Goal: Entertainment & Leisure: Browse casually

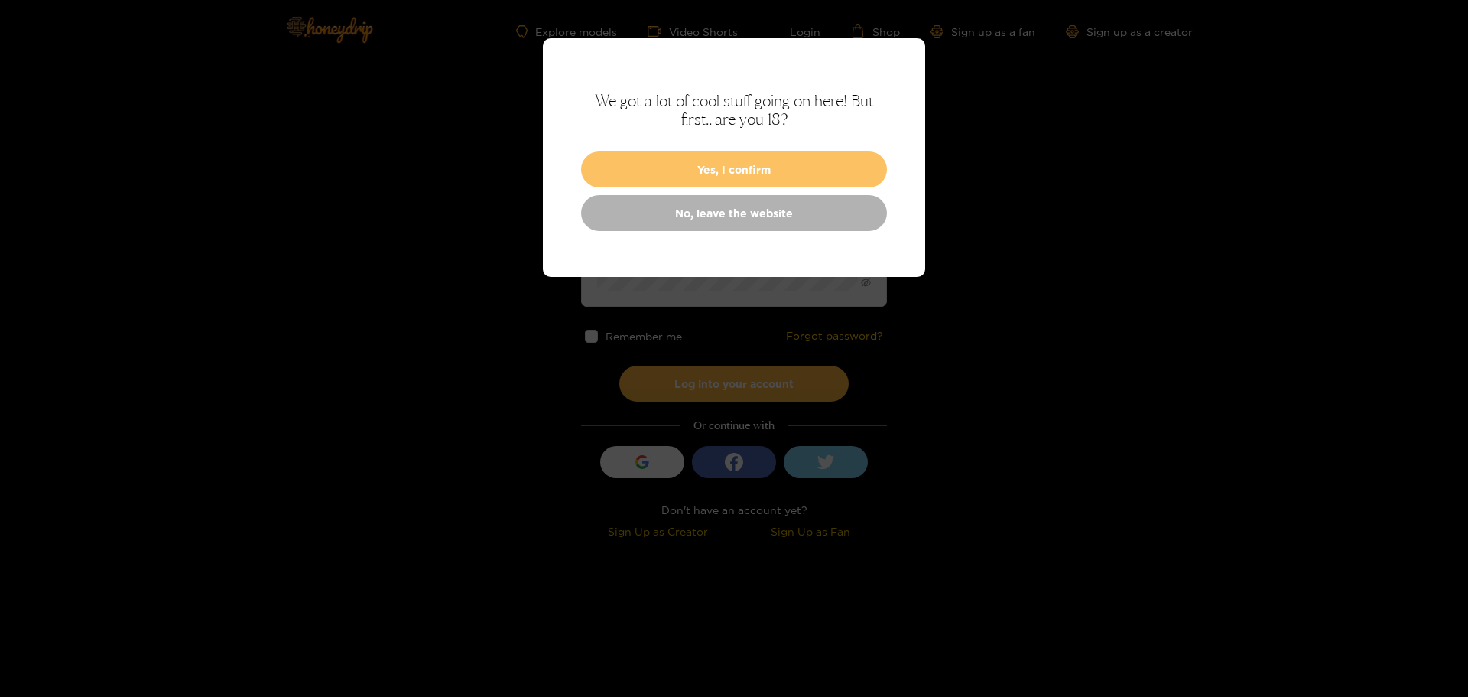
click at [734, 161] on button "Yes, I confirm" at bounding box center [734, 169] width 306 height 36
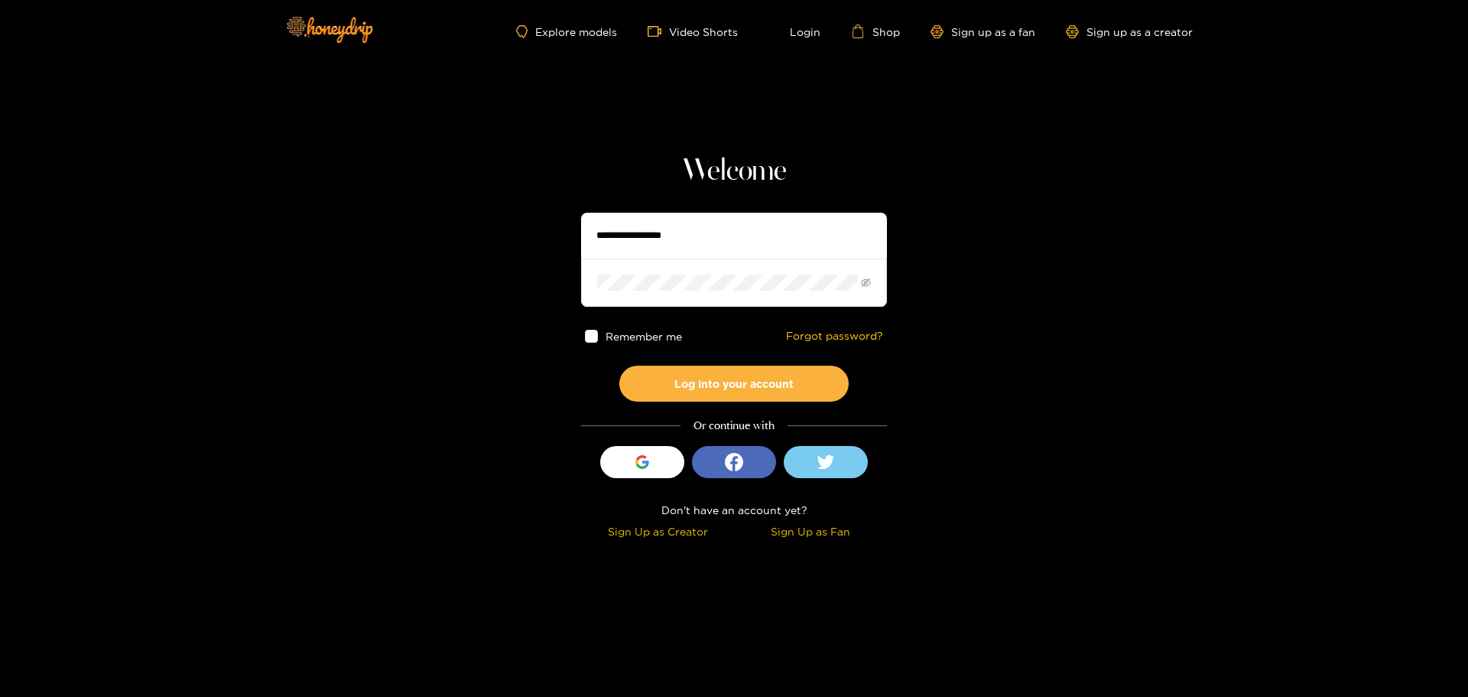
click at [696, 224] on input "text" at bounding box center [734, 236] width 306 height 46
type input "**********"
click at [619, 365] on button "Log into your account" at bounding box center [733, 383] width 229 height 36
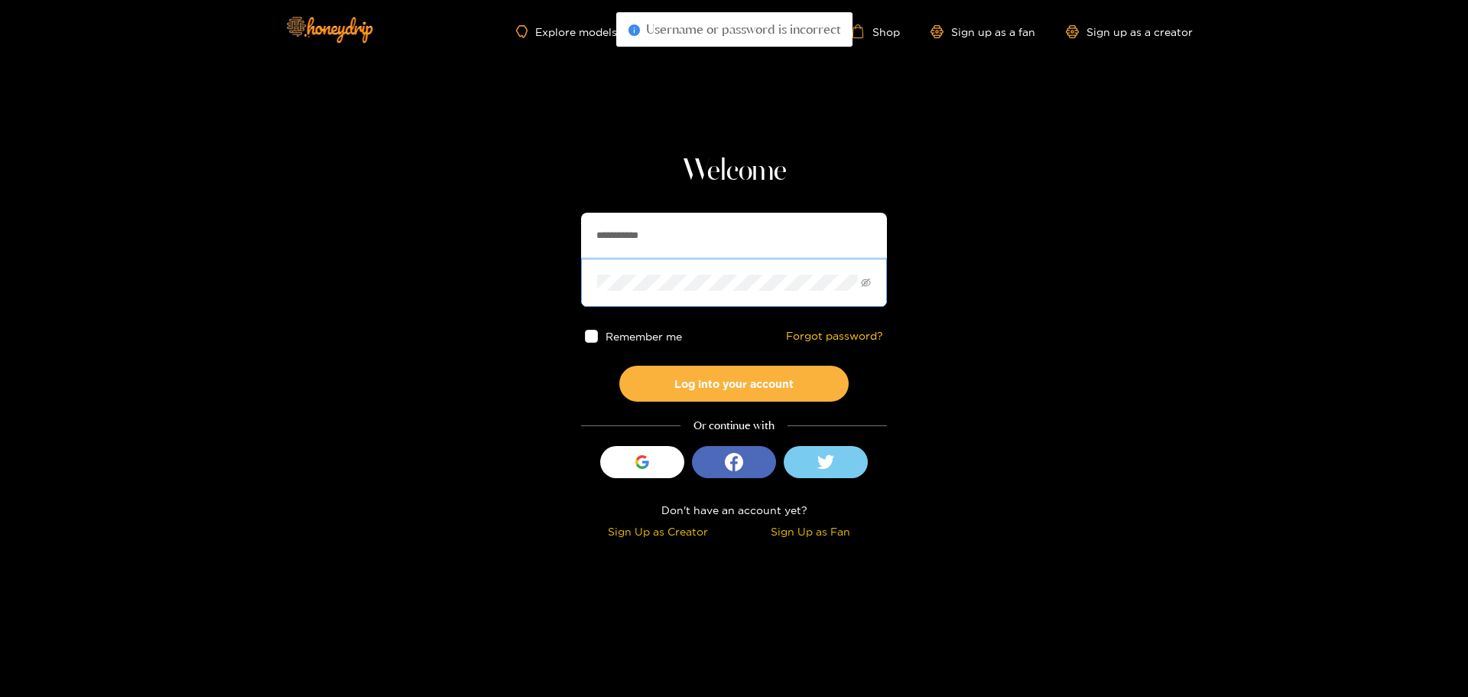
click at [534, 272] on section "**********" at bounding box center [734, 272] width 1468 height 544
click at [619, 365] on button "Log into your account" at bounding box center [733, 383] width 229 height 36
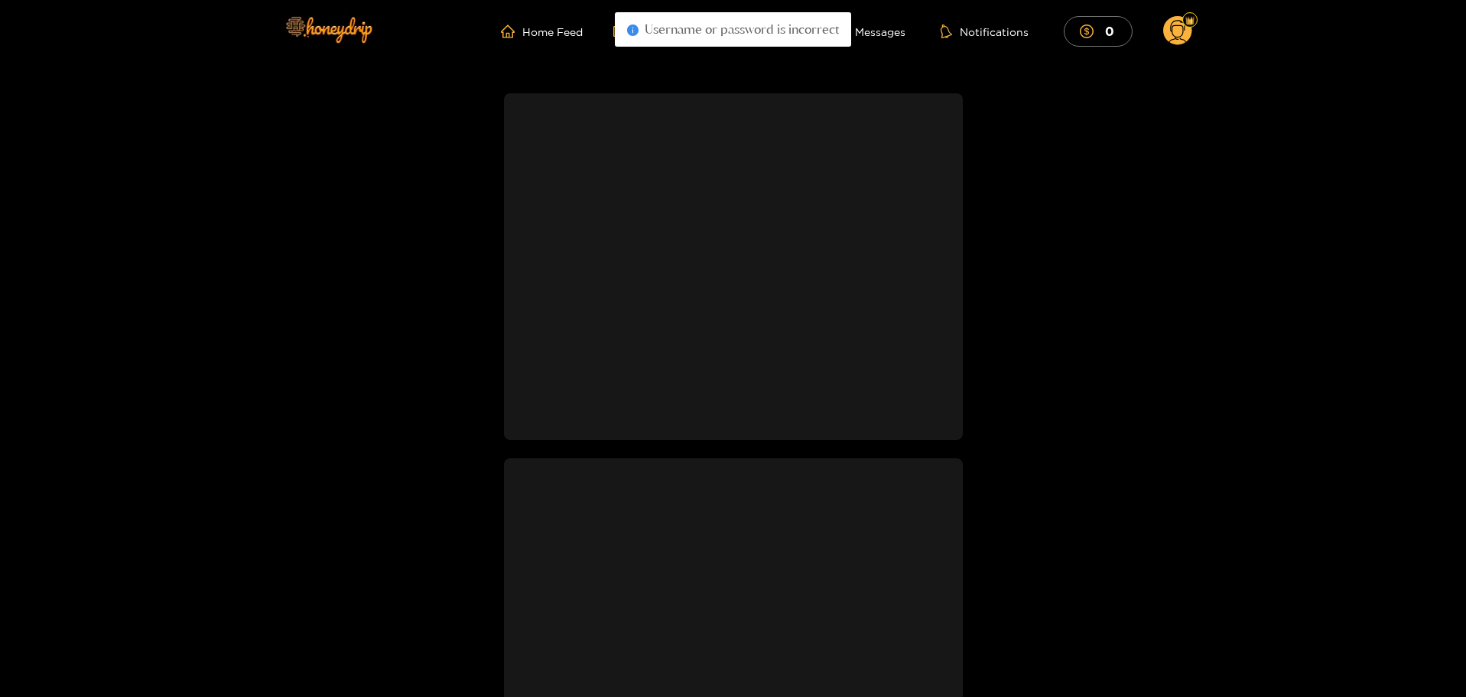
click at [1174, 32] on circle at bounding box center [1177, 30] width 29 height 29
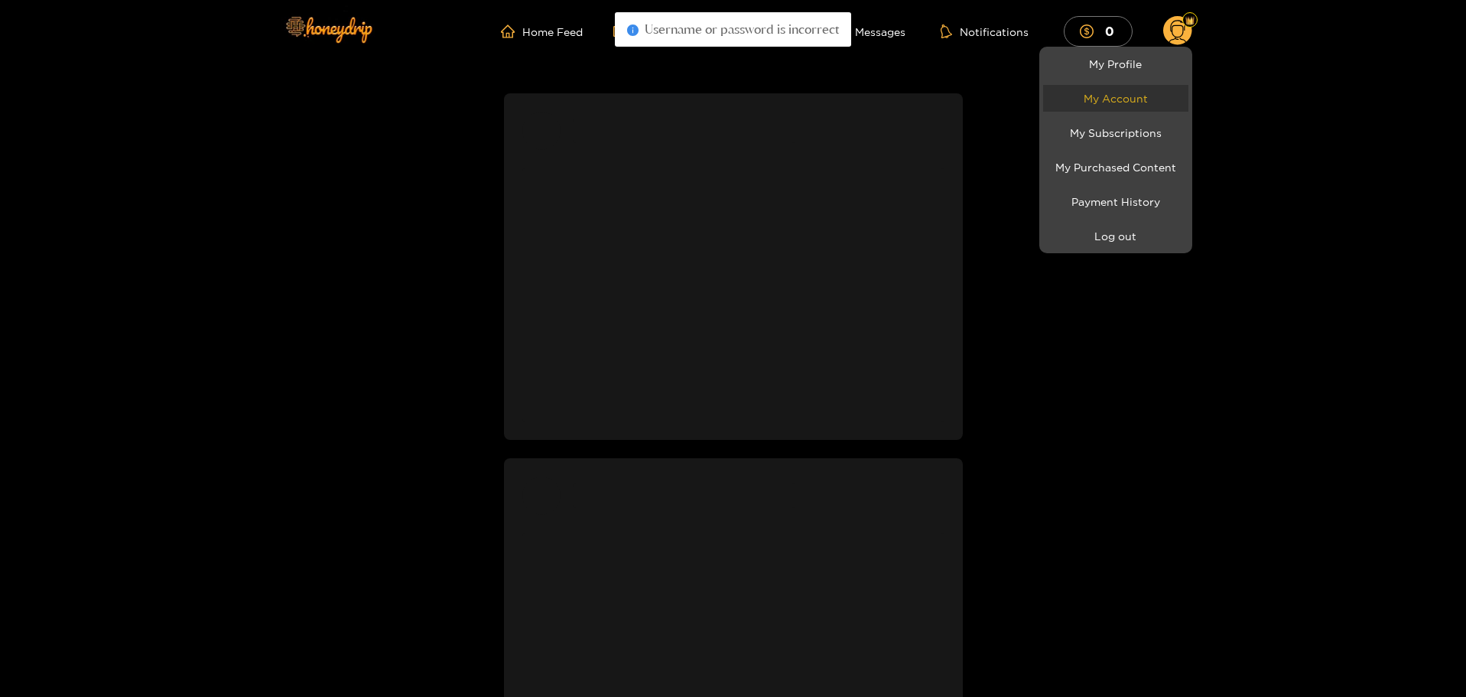
click at [1116, 98] on link "My Account" at bounding box center [1115, 98] width 145 height 27
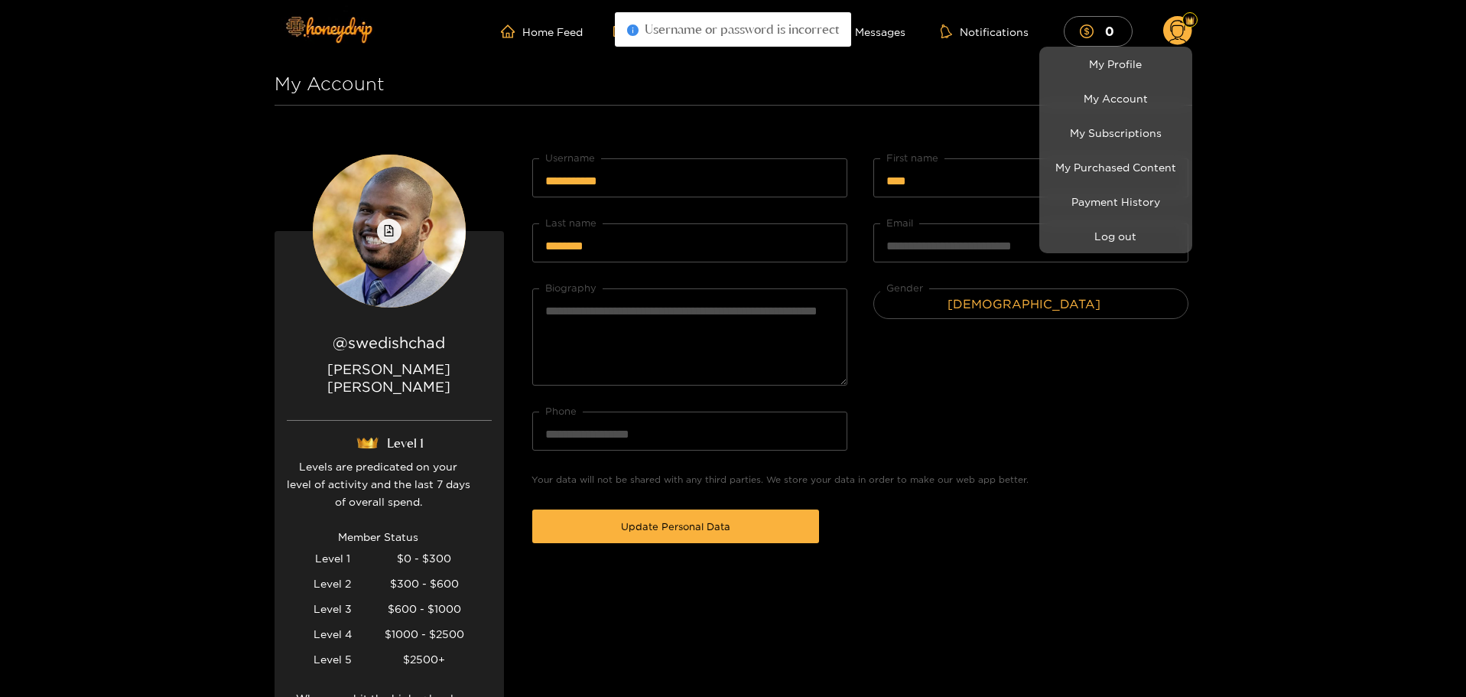
click at [977, 401] on div at bounding box center [733, 348] width 1466 height 697
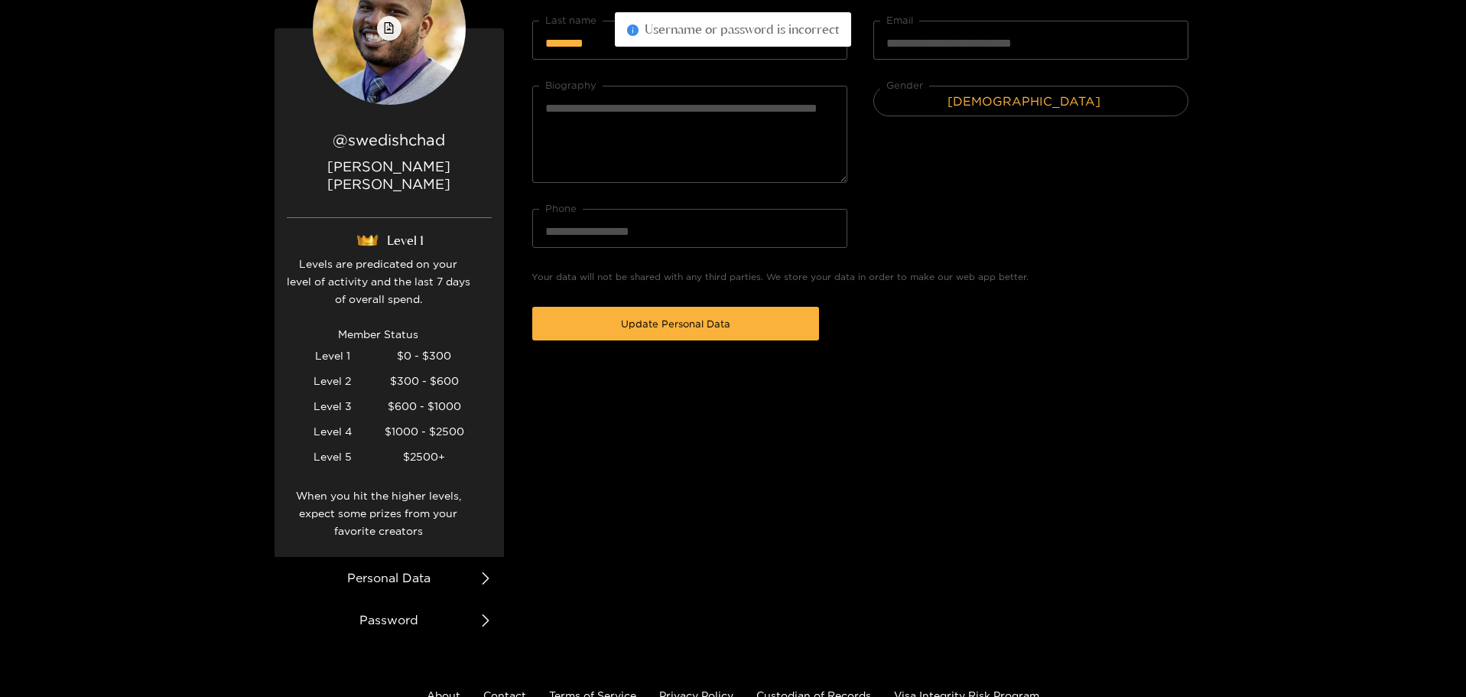
scroll to position [229, 0]
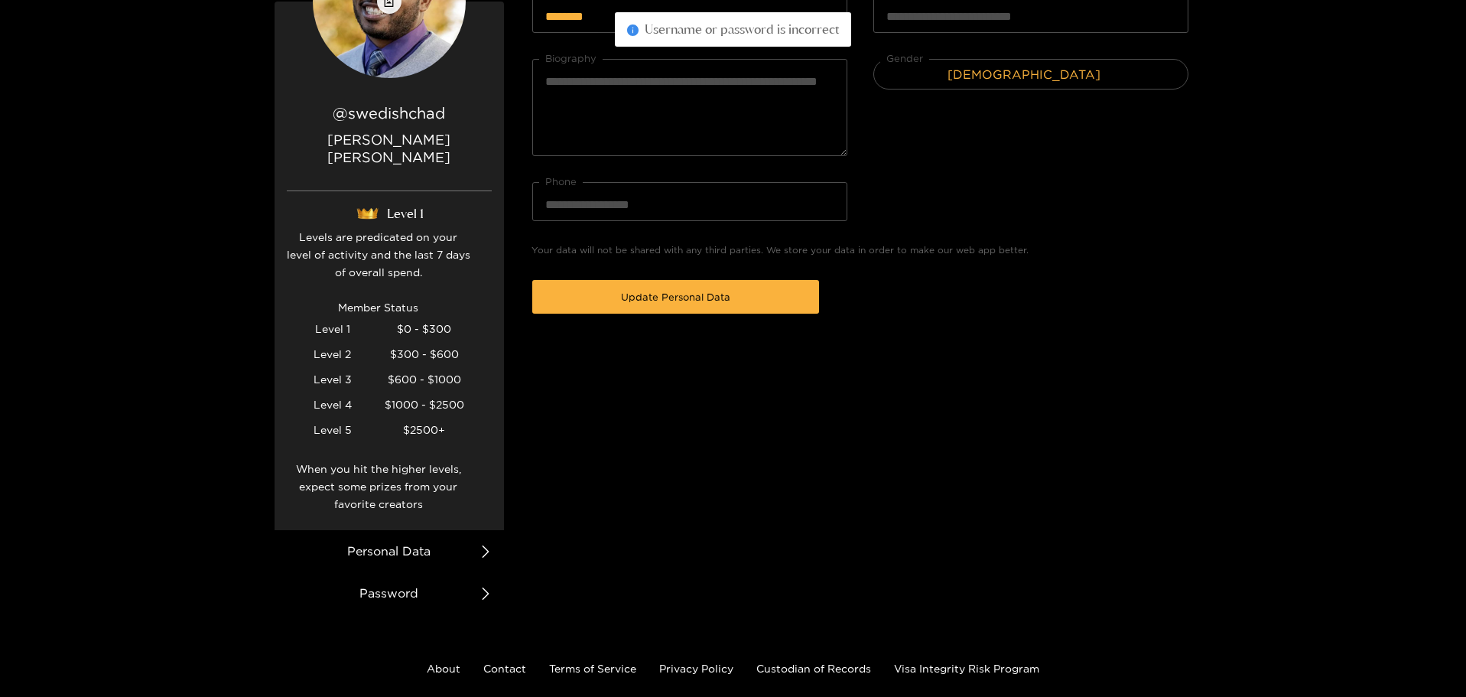
click at [432, 572] on li "Password" at bounding box center [389, 593] width 229 height 42
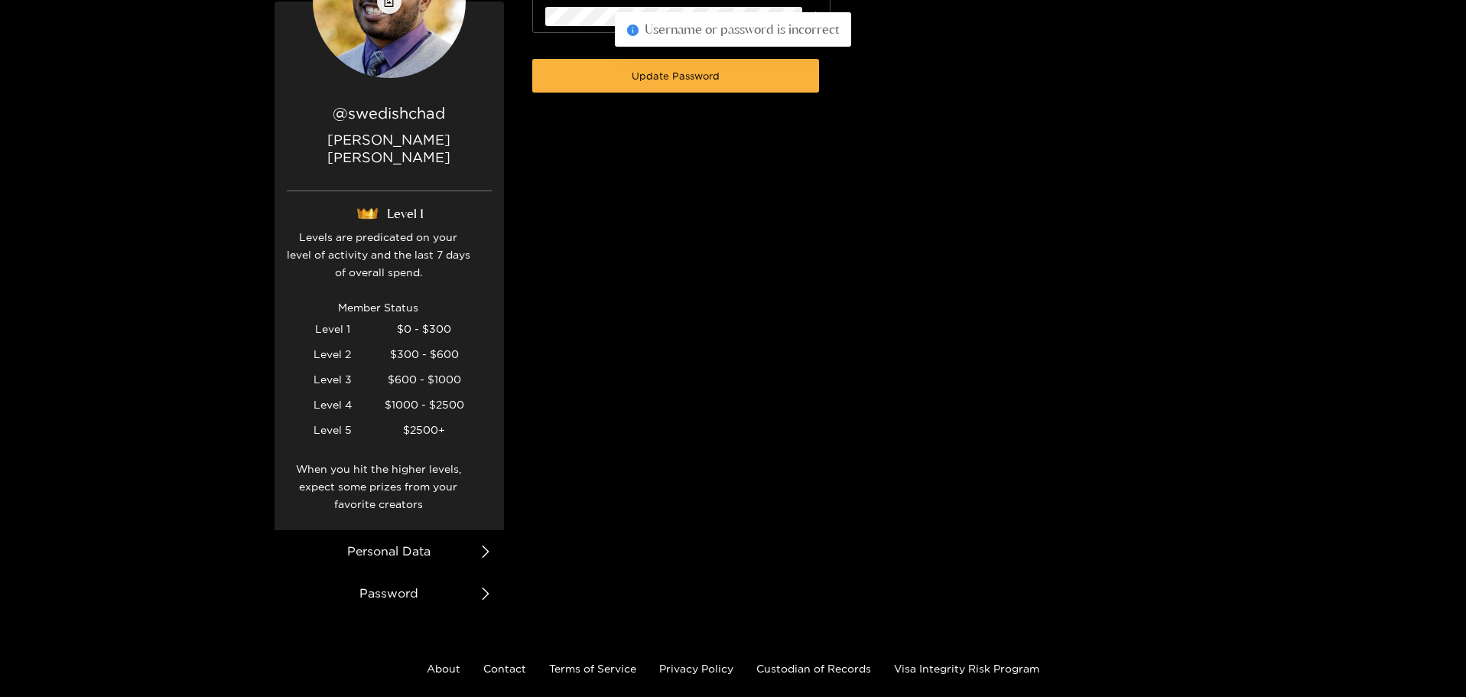
click at [431, 533] on li "Personal Data" at bounding box center [389, 551] width 229 height 42
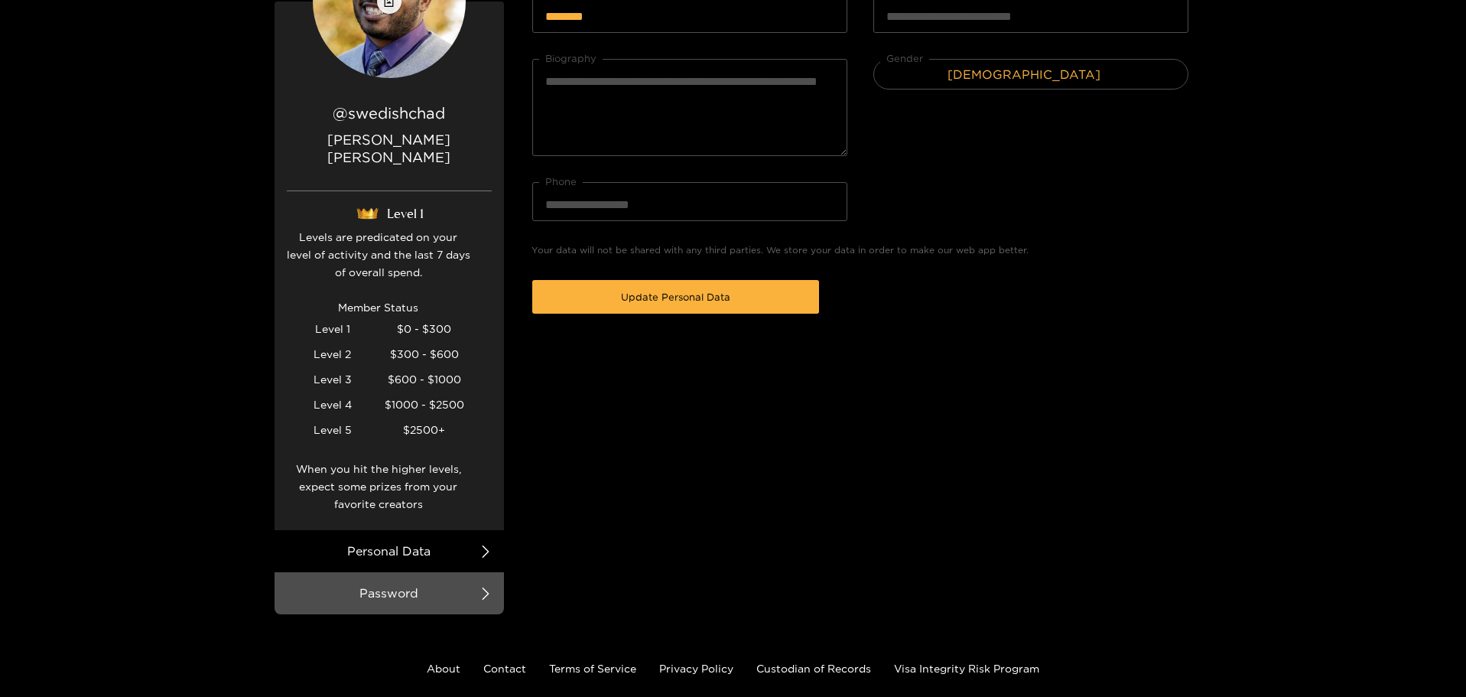
click at [684, 37] on div "********" at bounding box center [689, 13] width 323 height 47
click at [398, 572] on li "Password" at bounding box center [389, 593] width 229 height 42
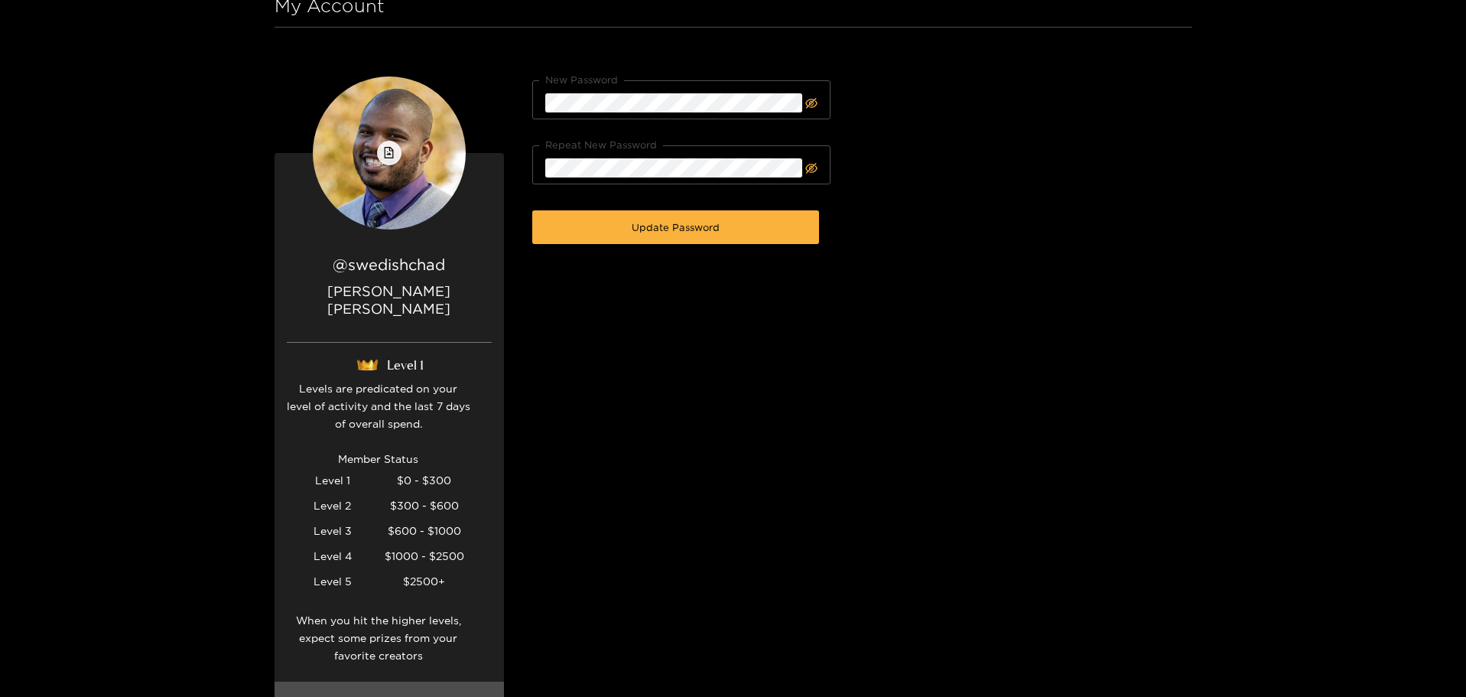
scroll to position [67, 0]
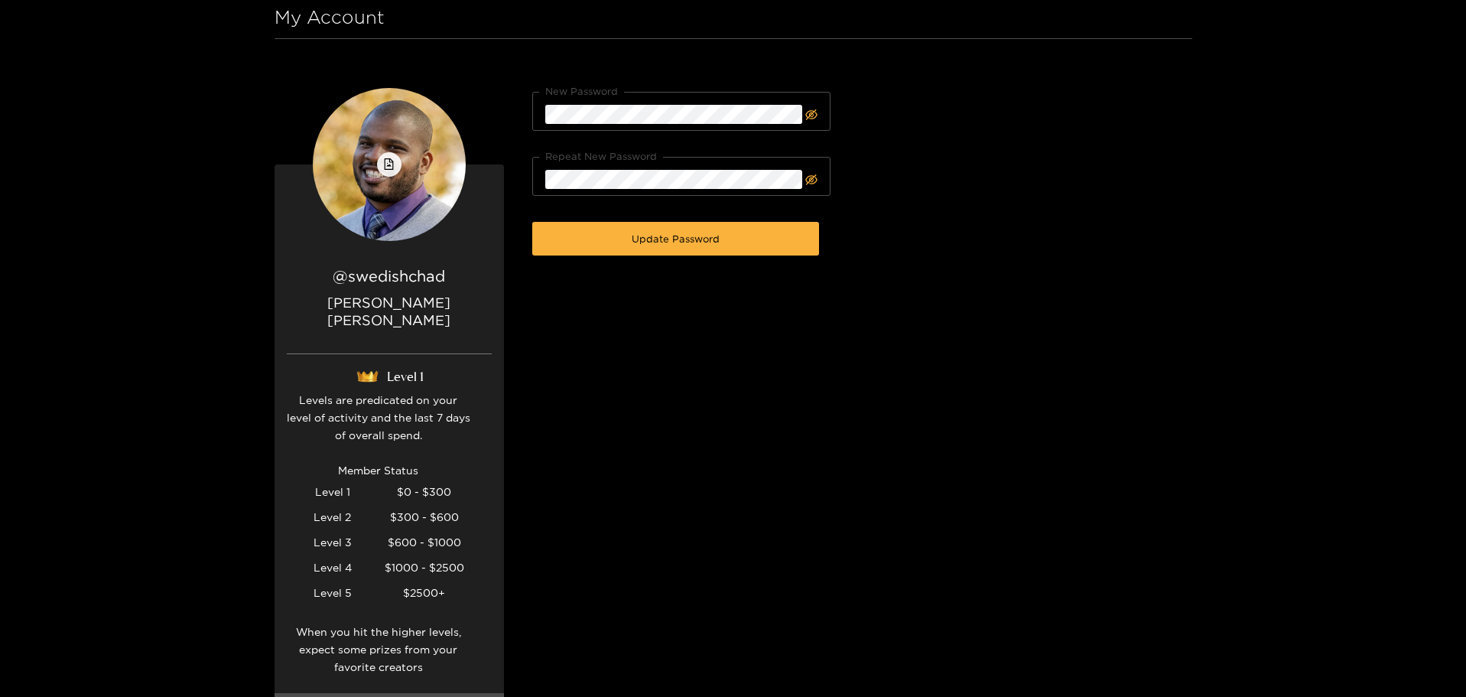
click at [404, 290] on div "@ swedishchad [PERSON_NAME] Level 1 Levels are predicated on your level of acti…" at bounding box center [389, 478] width 229 height 427
drag, startPoint x: 399, startPoint y: 394, endPoint x: 398, endPoint y: 403, distance: 9.3
click at [398, 395] on div "Levels are predicated on your level of activity and the last 7 days of overall …" at bounding box center [379, 542] width 184 height 302
click at [397, 449] on div "Levels are predicated on your level of activity and the last 7 days of overall …" at bounding box center [379, 542] width 184 height 302
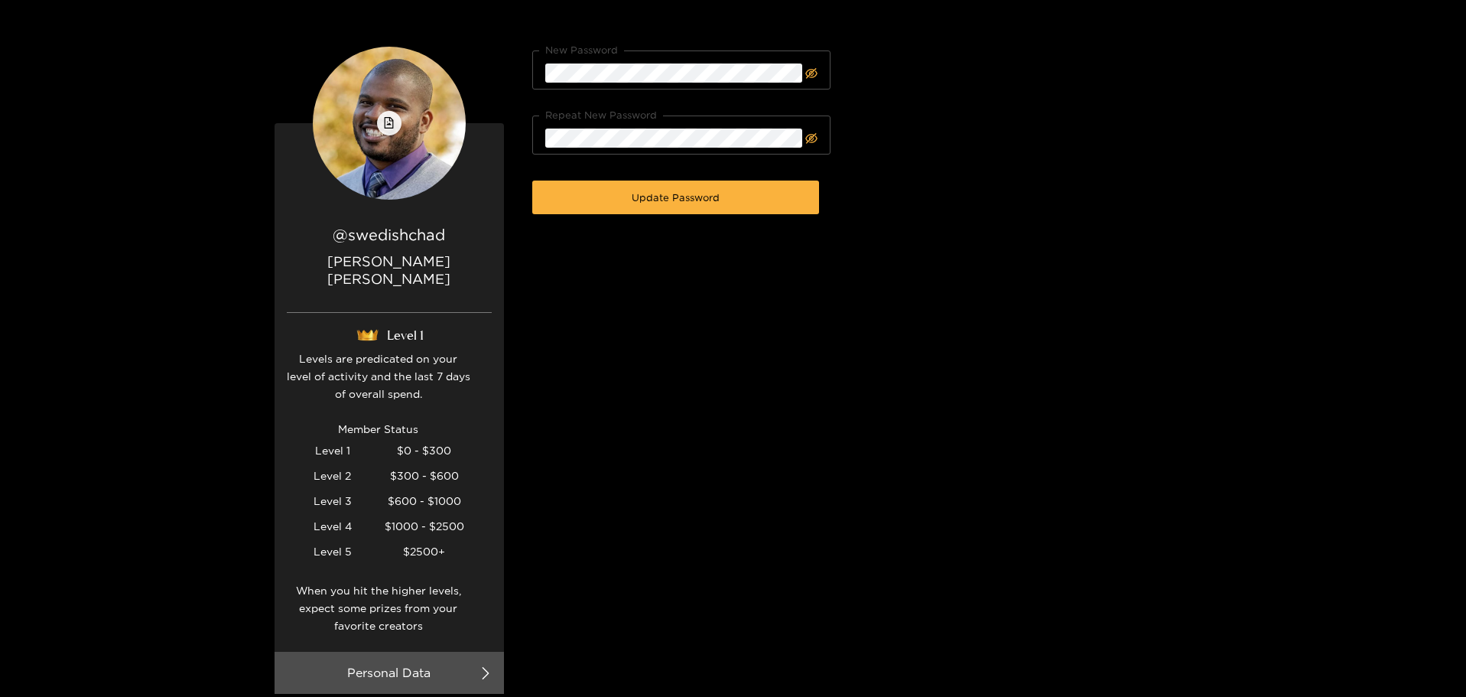
scroll to position [0, 0]
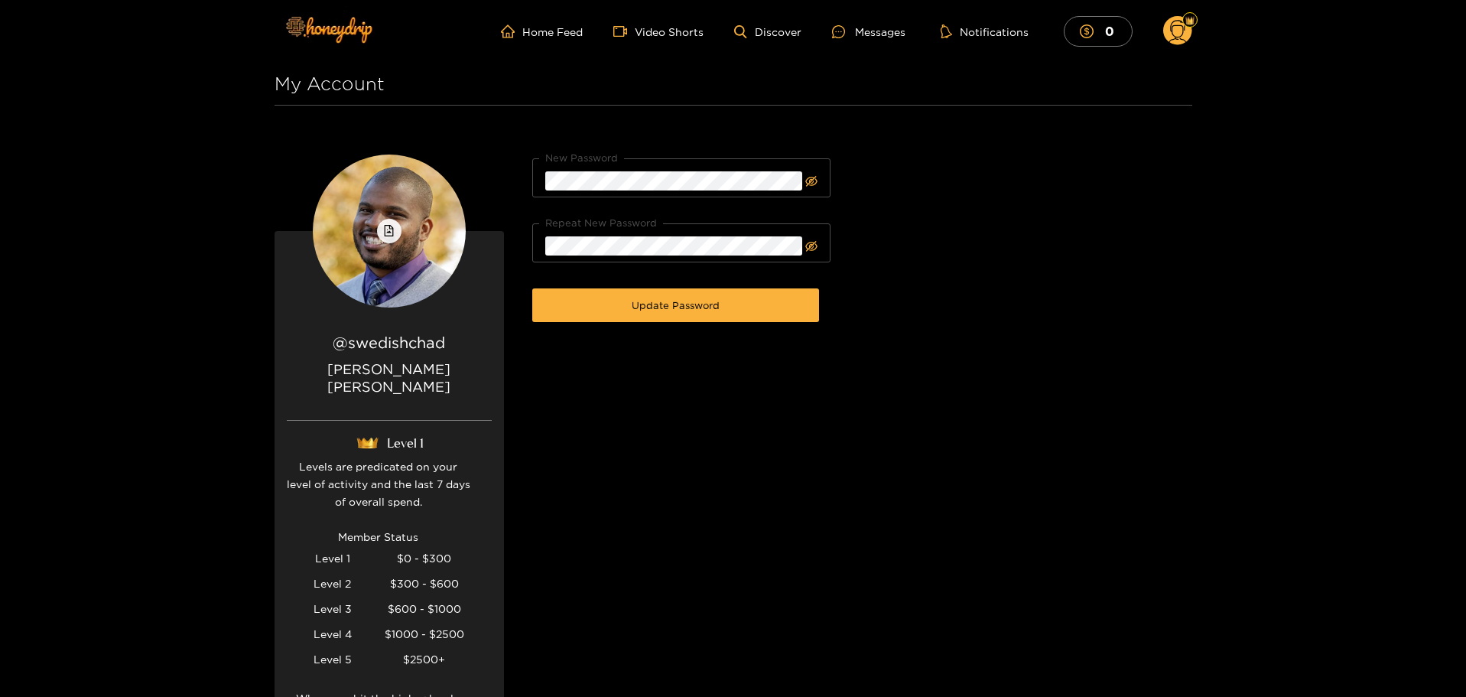
click at [1174, 34] on circle at bounding box center [1177, 30] width 29 height 29
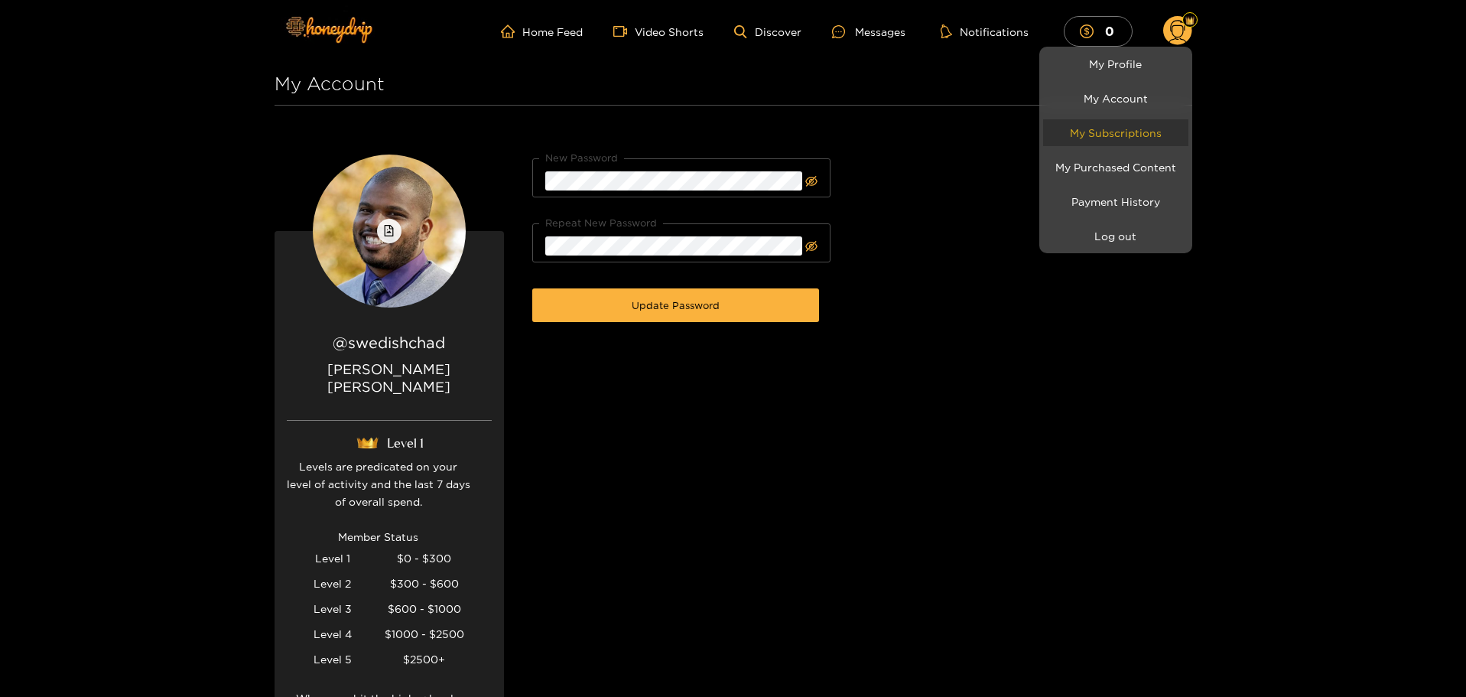
click at [1127, 131] on link "My Subscriptions" at bounding box center [1115, 132] width 145 height 27
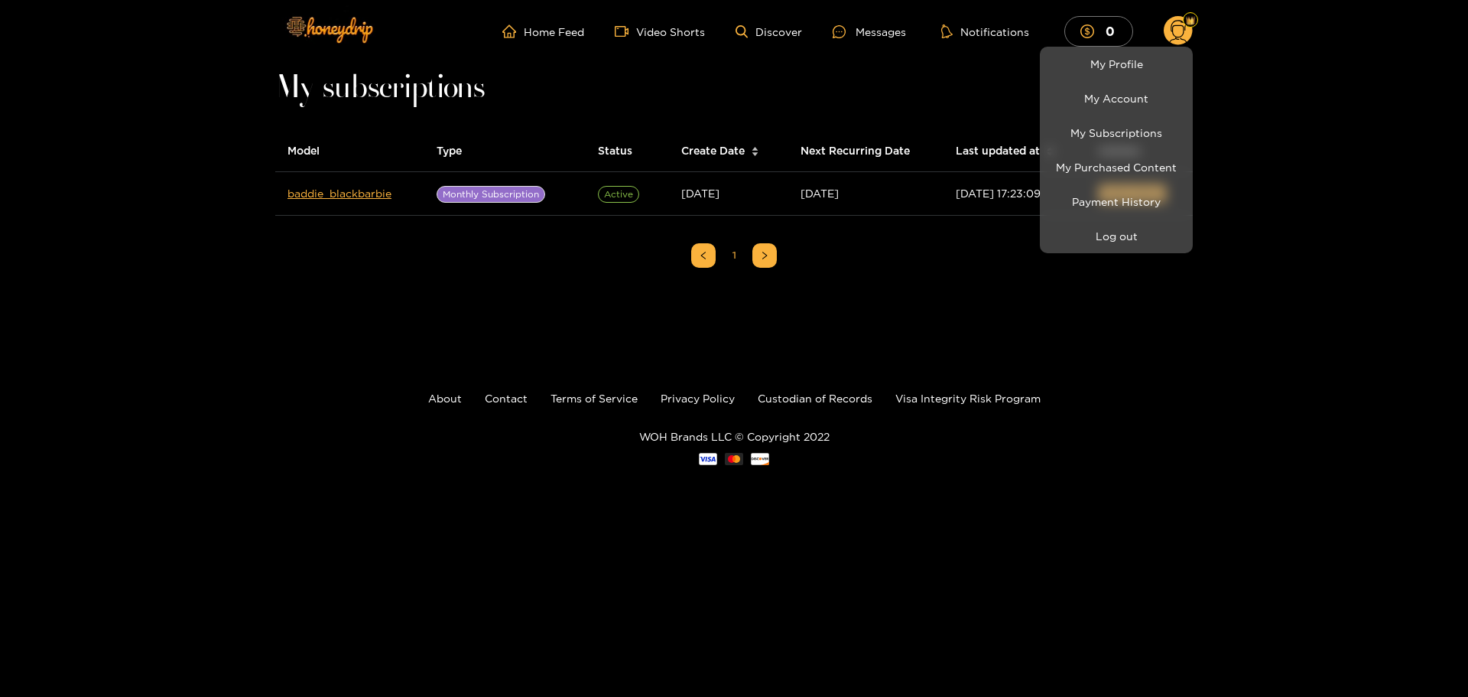
click at [564, 218] on div at bounding box center [734, 348] width 1468 height 697
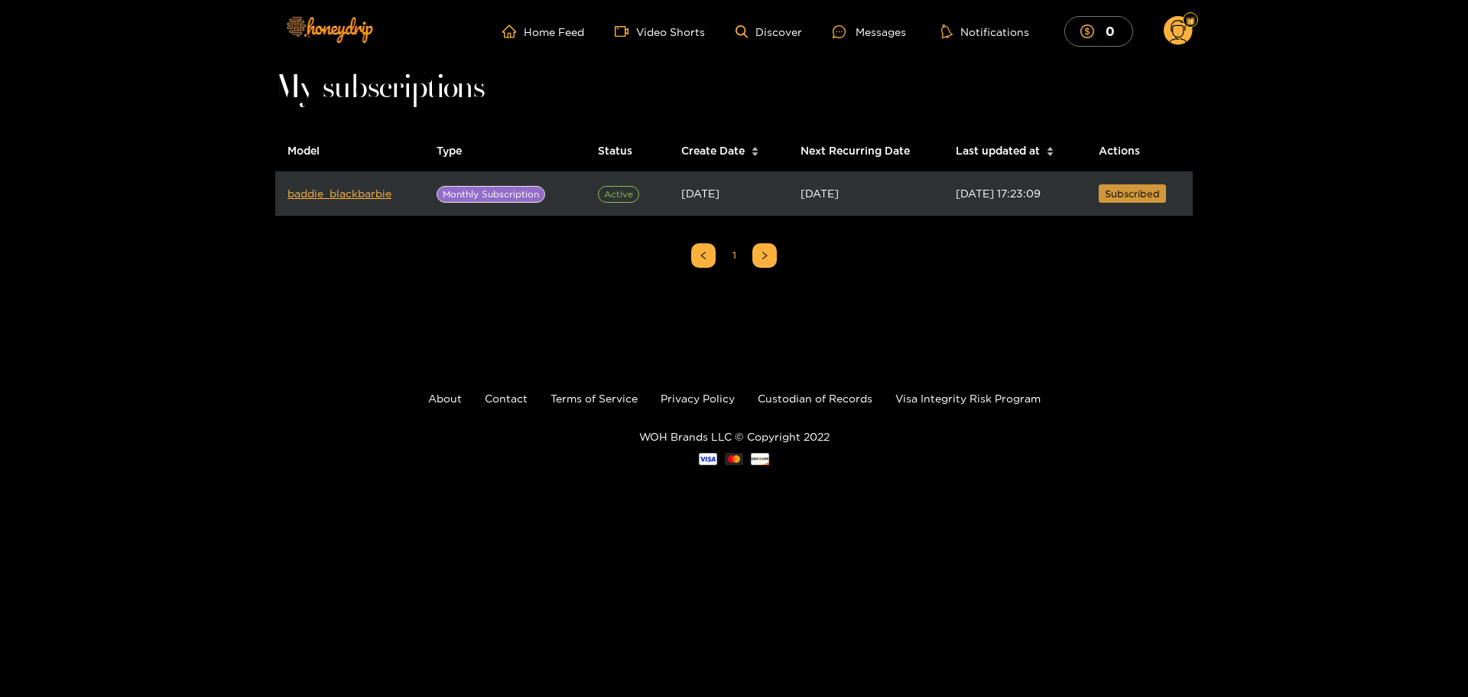
click at [1139, 195] on span "Subscribed" at bounding box center [1132, 193] width 55 height 15
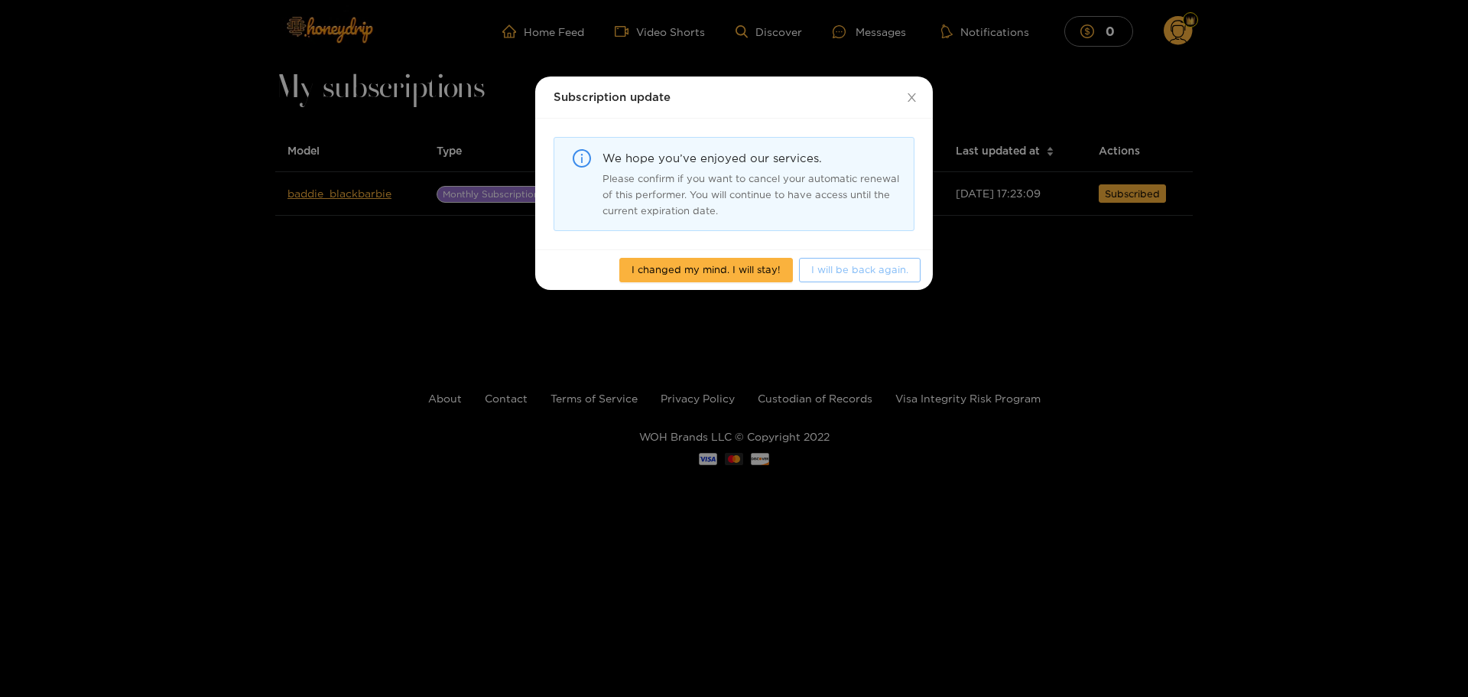
click at [840, 272] on span "I will be back again." at bounding box center [859, 269] width 97 height 15
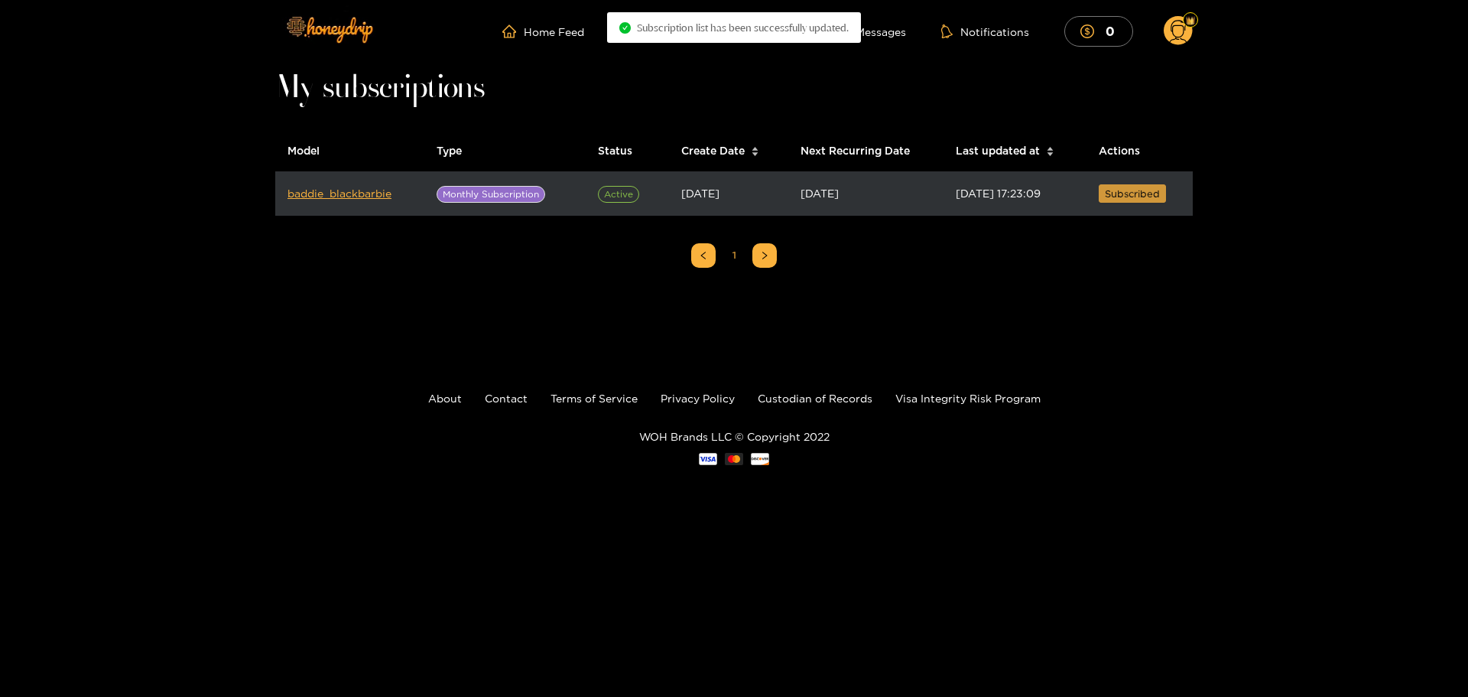
click at [1152, 189] on span "Subscribed" at bounding box center [1132, 193] width 55 height 15
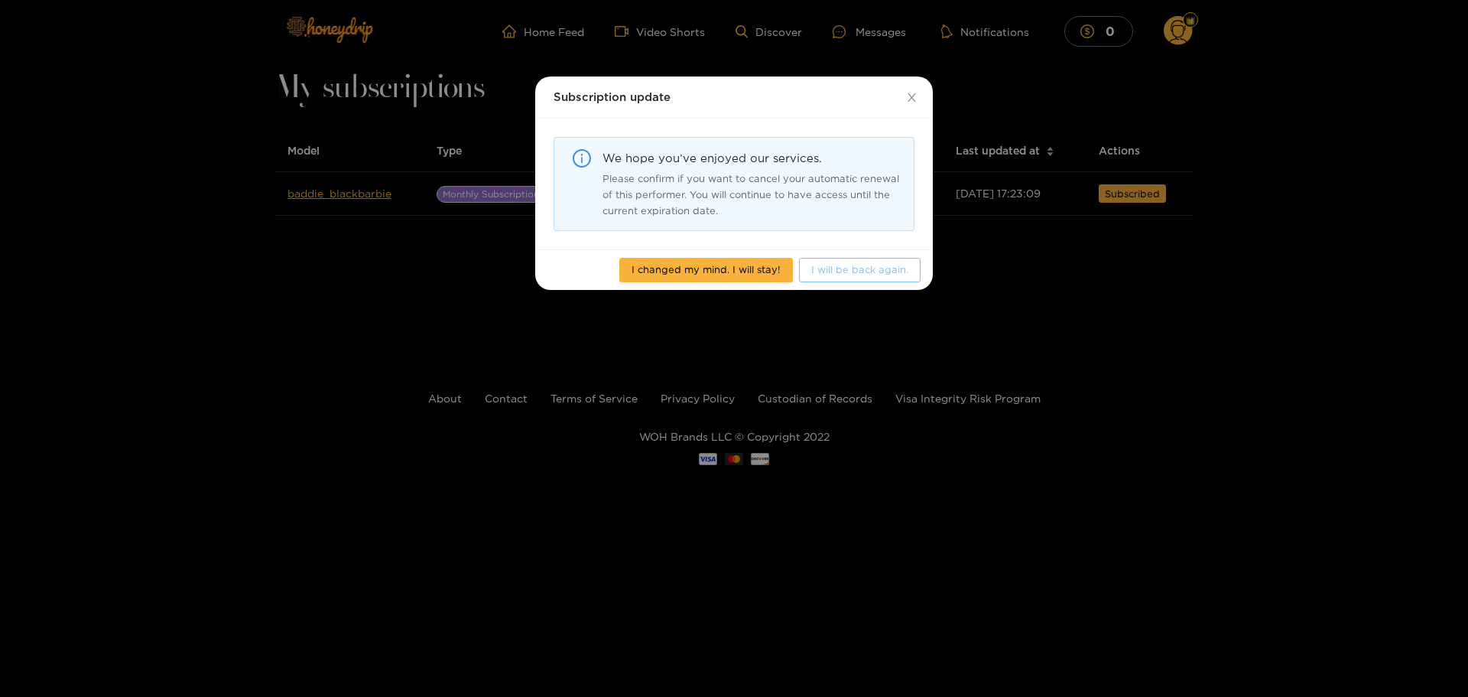
click at [850, 277] on span "I will be back again." at bounding box center [859, 269] width 97 height 15
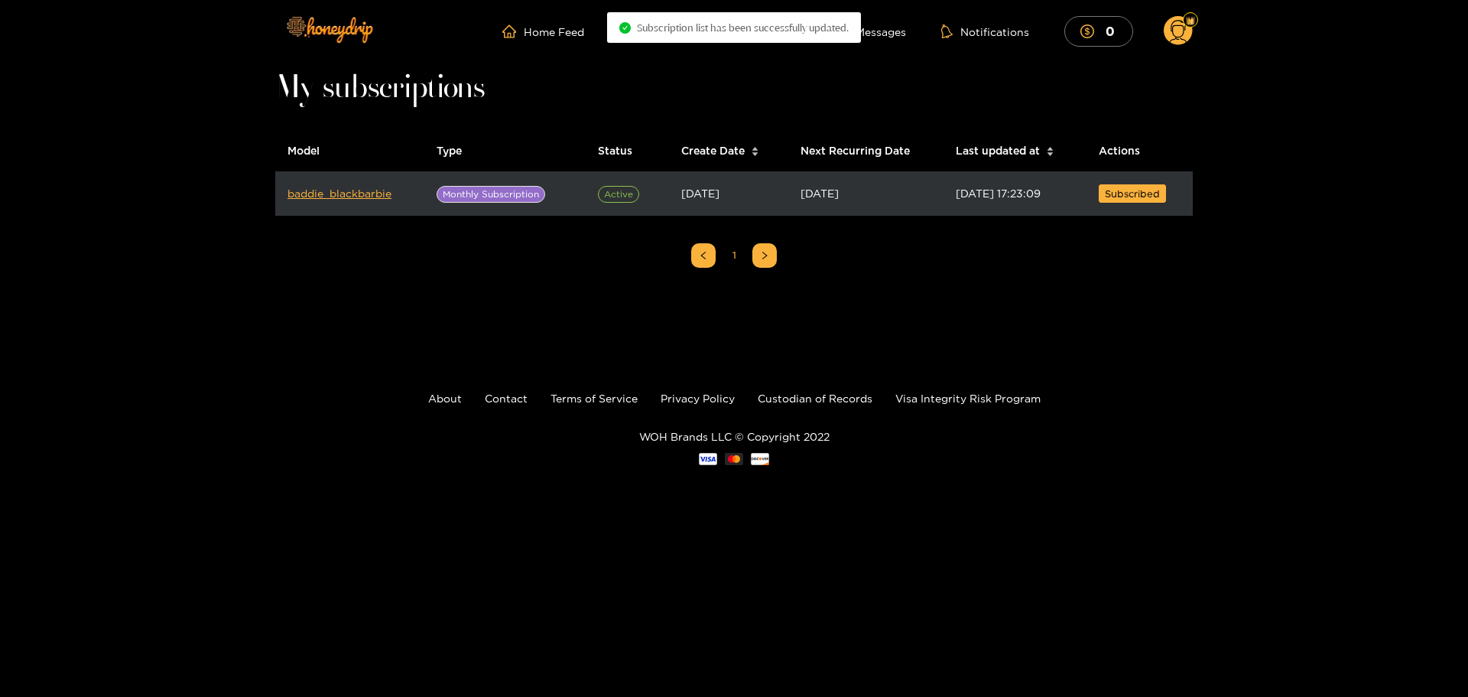
click at [367, 200] on td "baddie_blackbarbie" at bounding box center [349, 194] width 149 height 44
click at [368, 191] on link "baddie_blackbarbie" at bounding box center [340, 192] width 104 height 11
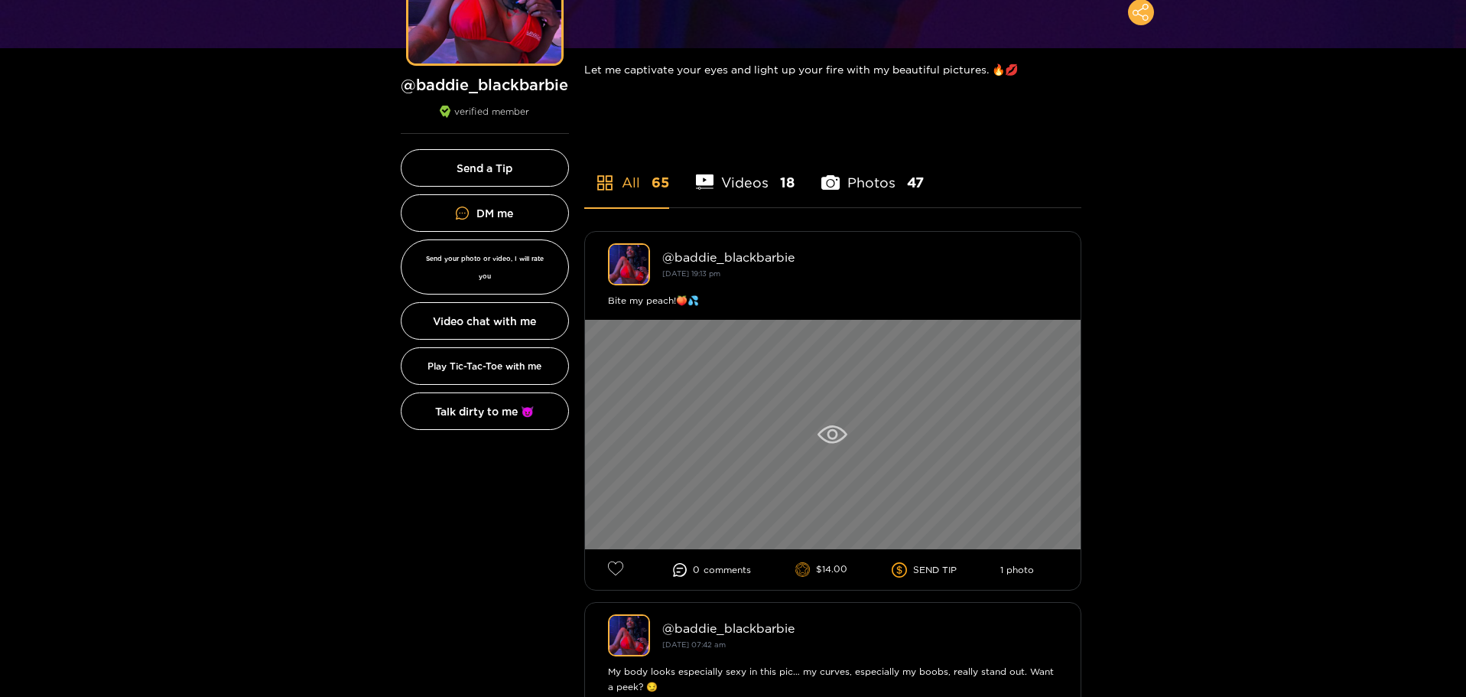
scroll to position [229, 0]
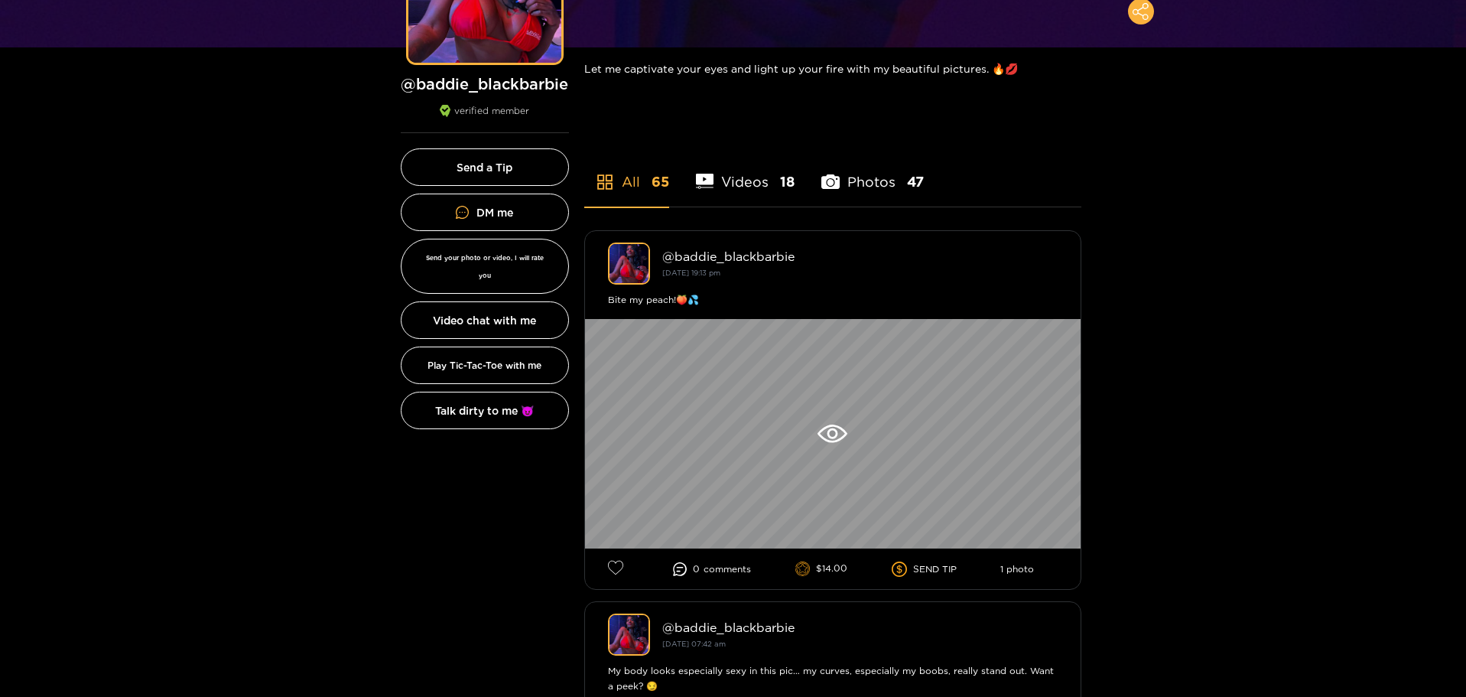
click at [750, 182] on li "Videos 18" at bounding box center [745, 172] width 99 height 69
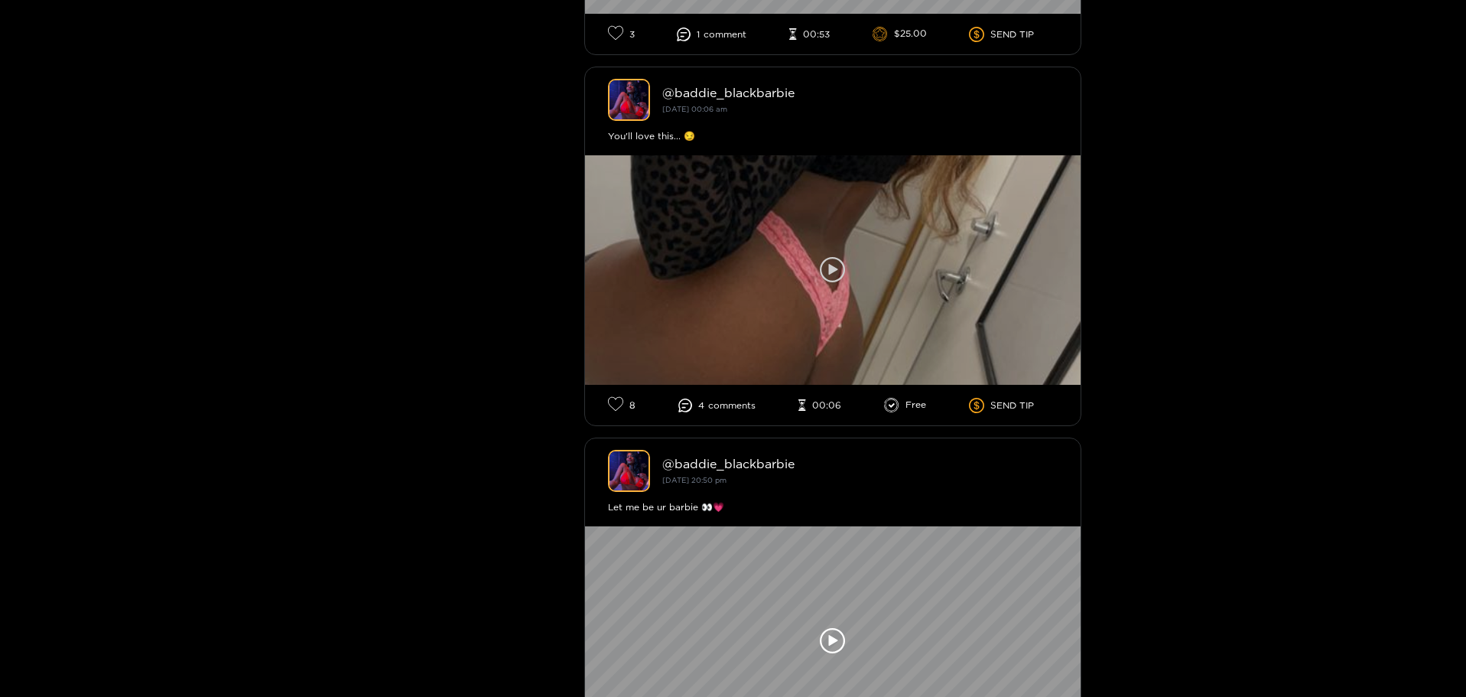
scroll to position [765, 0]
click at [830, 265] on icon at bounding box center [832, 268] width 9 height 11
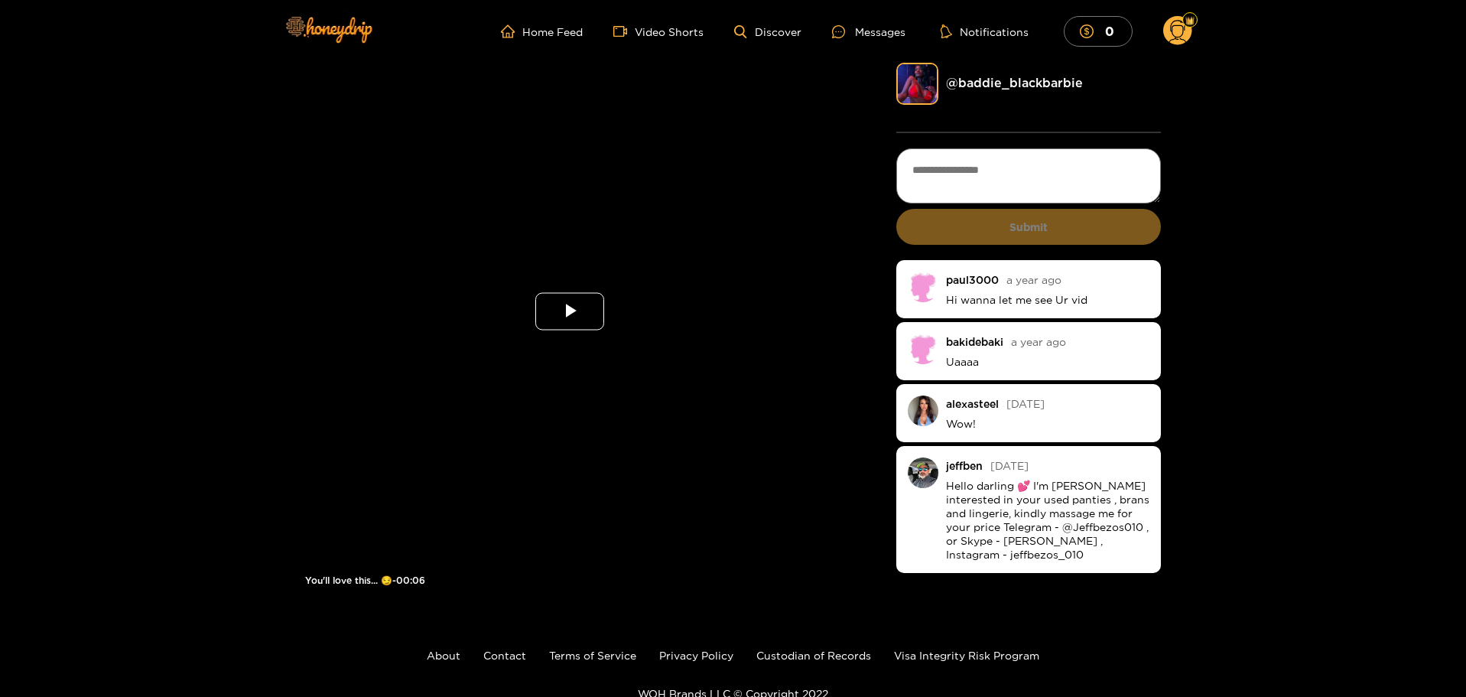
click at [570, 311] on span "Video Player" at bounding box center [570, 311] width 0 height 0
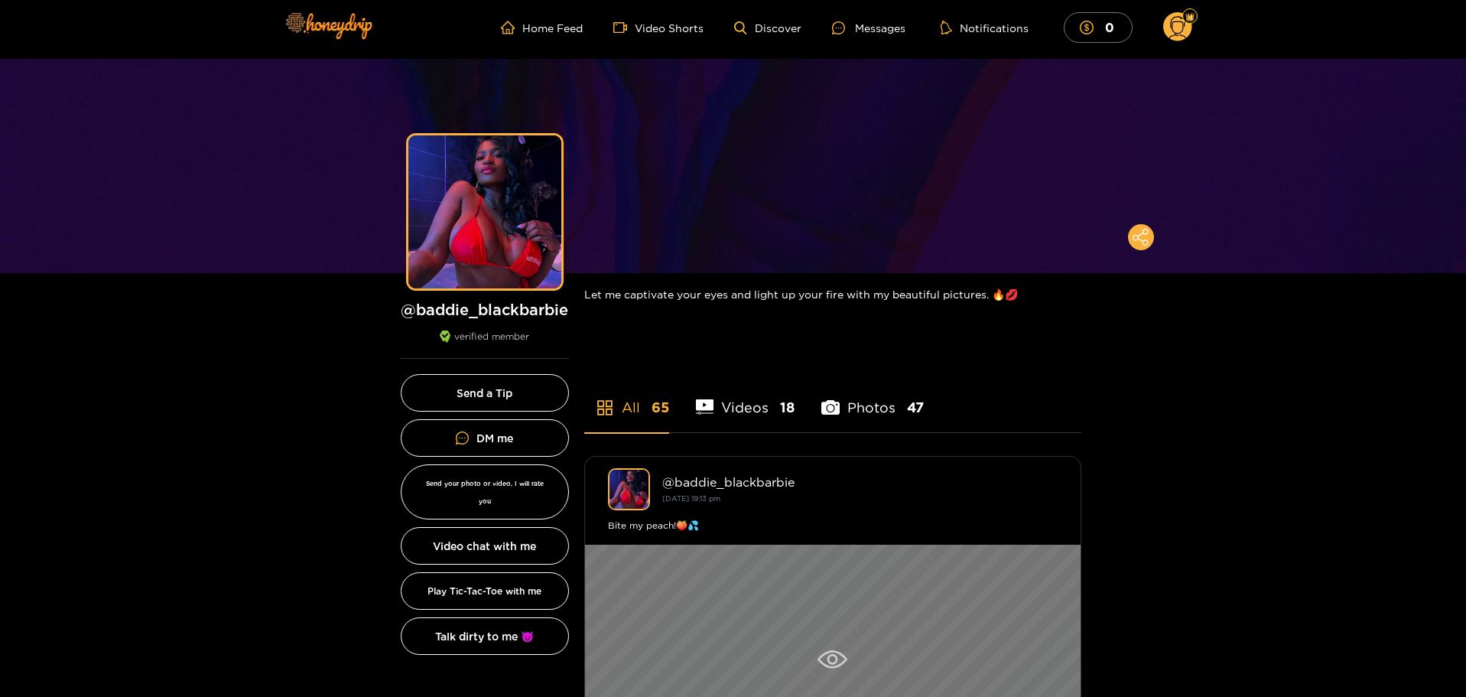
scroll to position [229, 0]
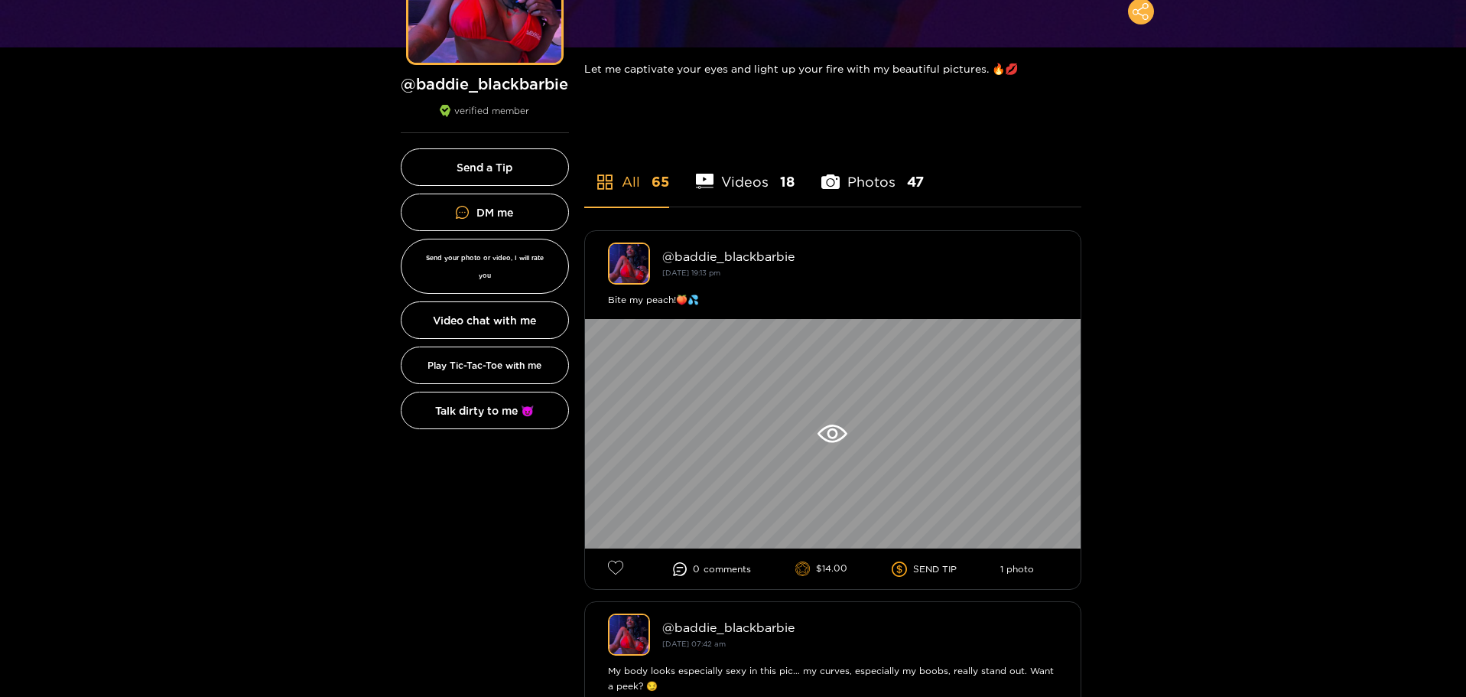
click at [838, 190] on div at bounding box center [830, 181] width 18 height 27
drag, startPoint x: 1112, startPoint y: 190, endPoint x: 1144, endPoint y: 428, distance: 240.0
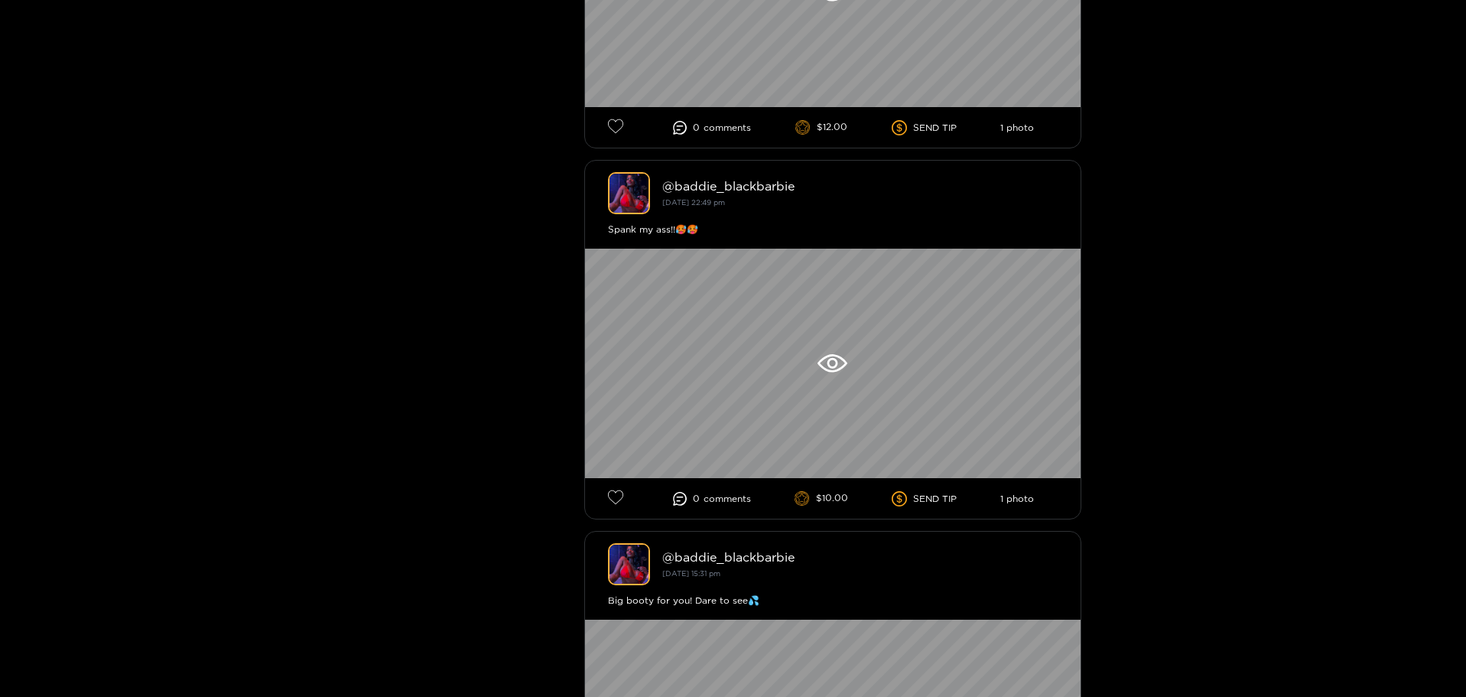
scroll to position [8962, 0]
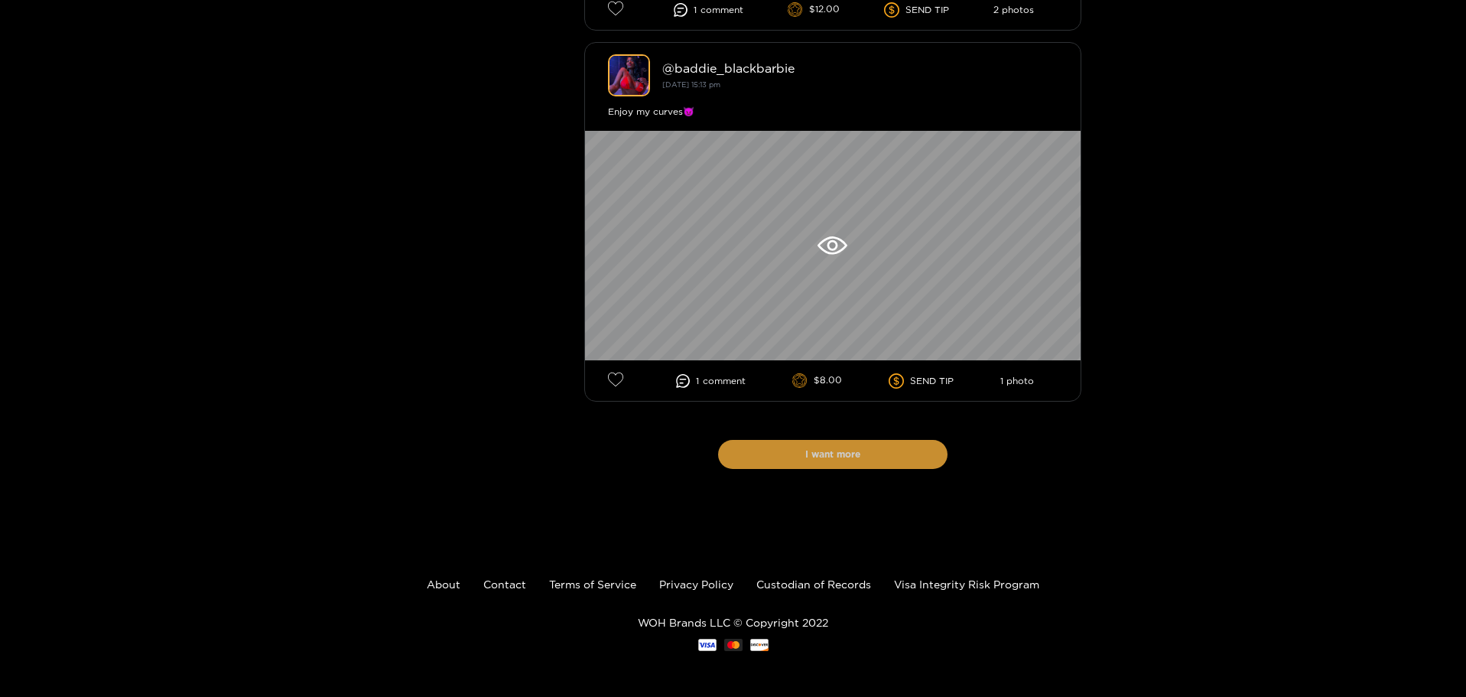
click at [872, 455] on button "I want more" at bounding box center [832, 454] width 229 height 29
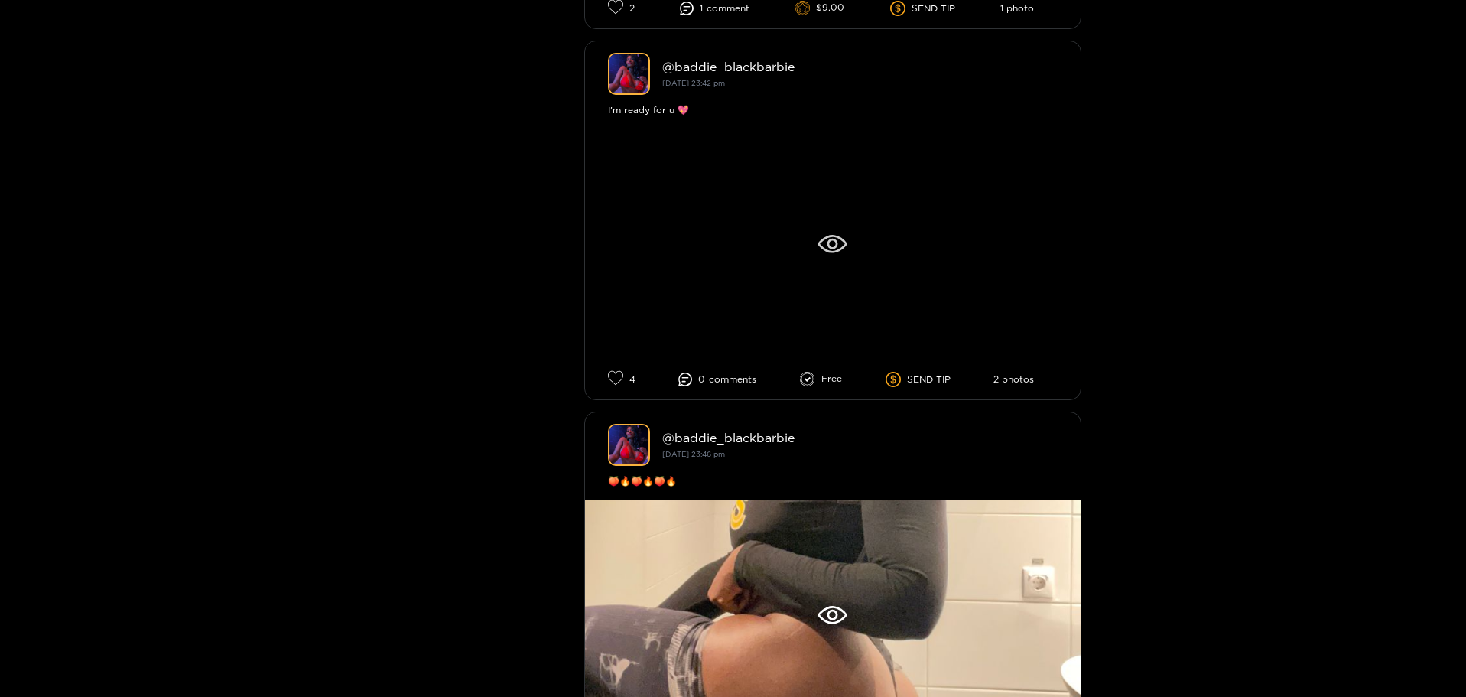
scroll to position [13399, 0]
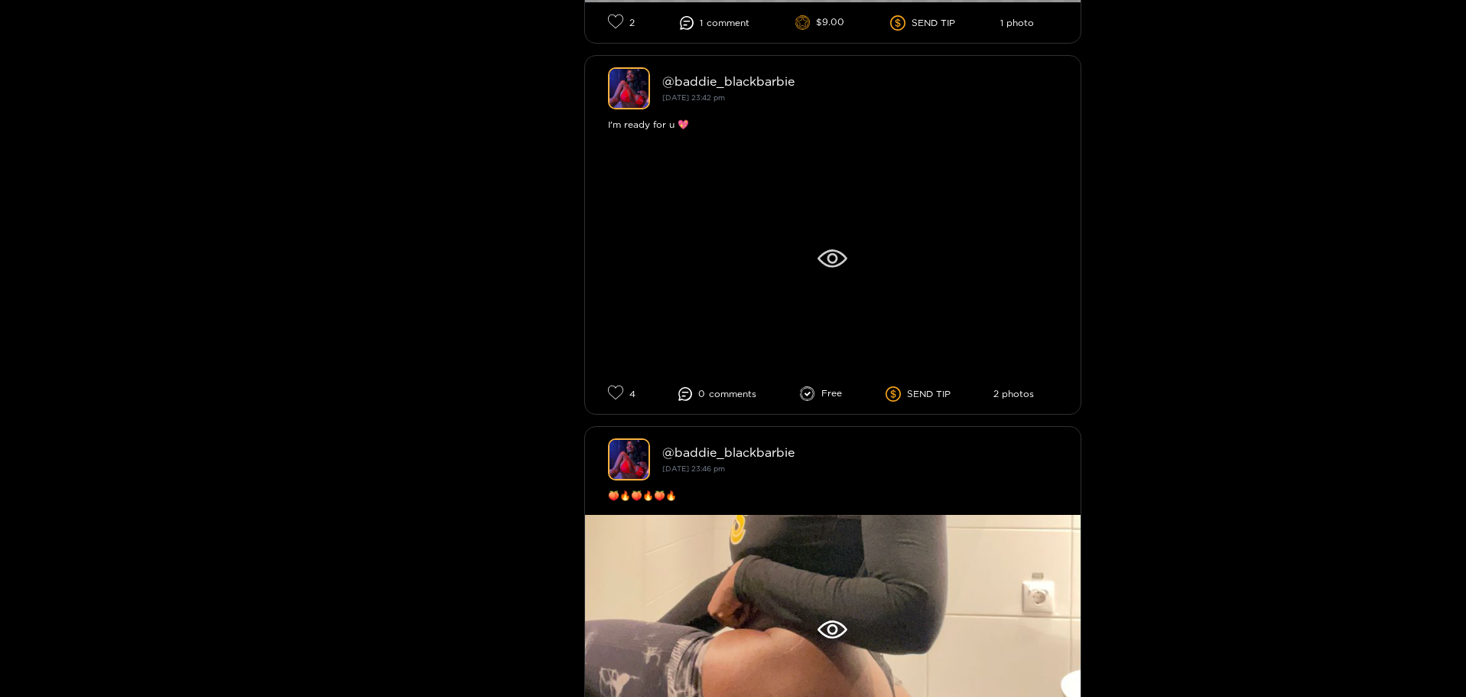
click at [911, 250] on div at bounding box center [832, 258] width 495 height 229
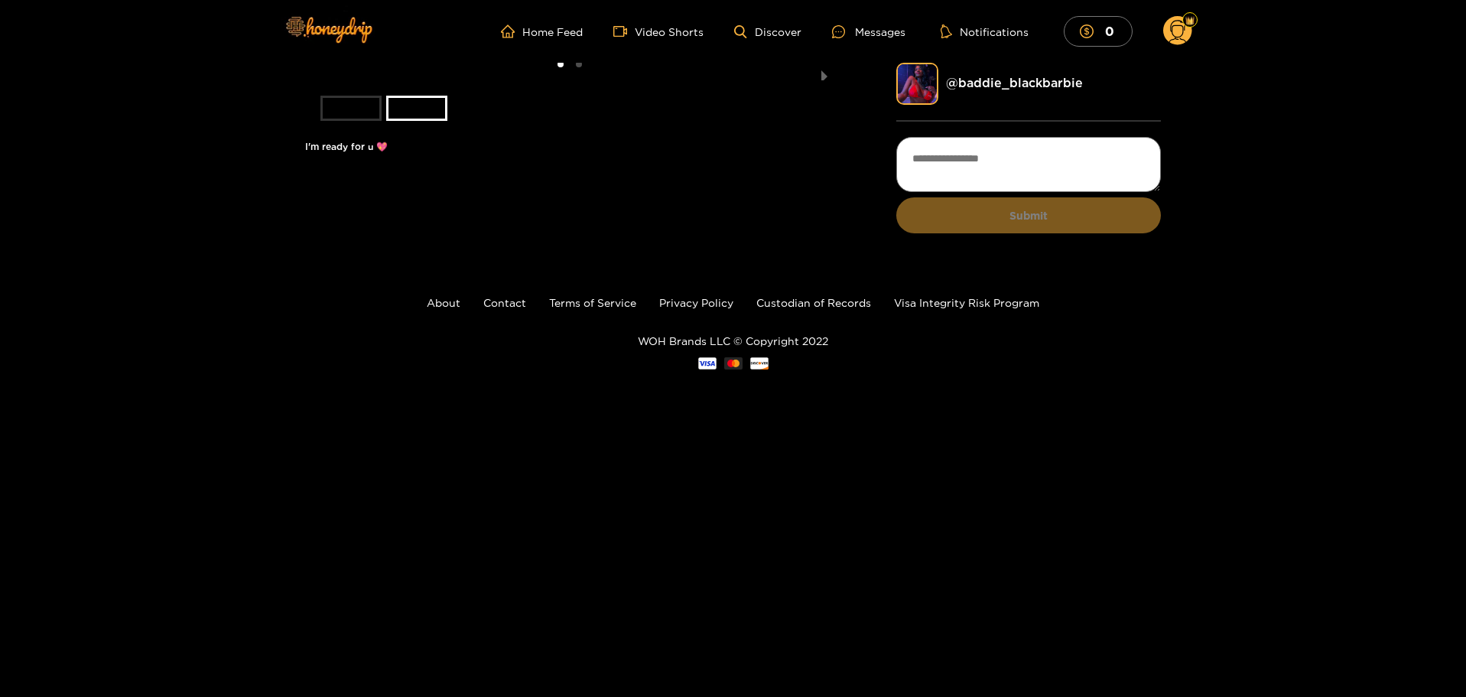
click at [341, 121] on li "slide item 1" at bounding box center [350, 108] width 61 height 25
drag, startPoint x: 365, startPoint y: 534, endPoint x: 427, endPoint y: 508, distance: 67.5
click at [365, 121] on li "slide item 1" at bounding box center [350, 108] width 61 height 25
drag, startPoint x: 548, startPoint y: 296, endPoint x: 482, endPoint y: 284, distance: 66.8
click at [486, 80] on li at bounding box center [570, 72] width 530 height 18
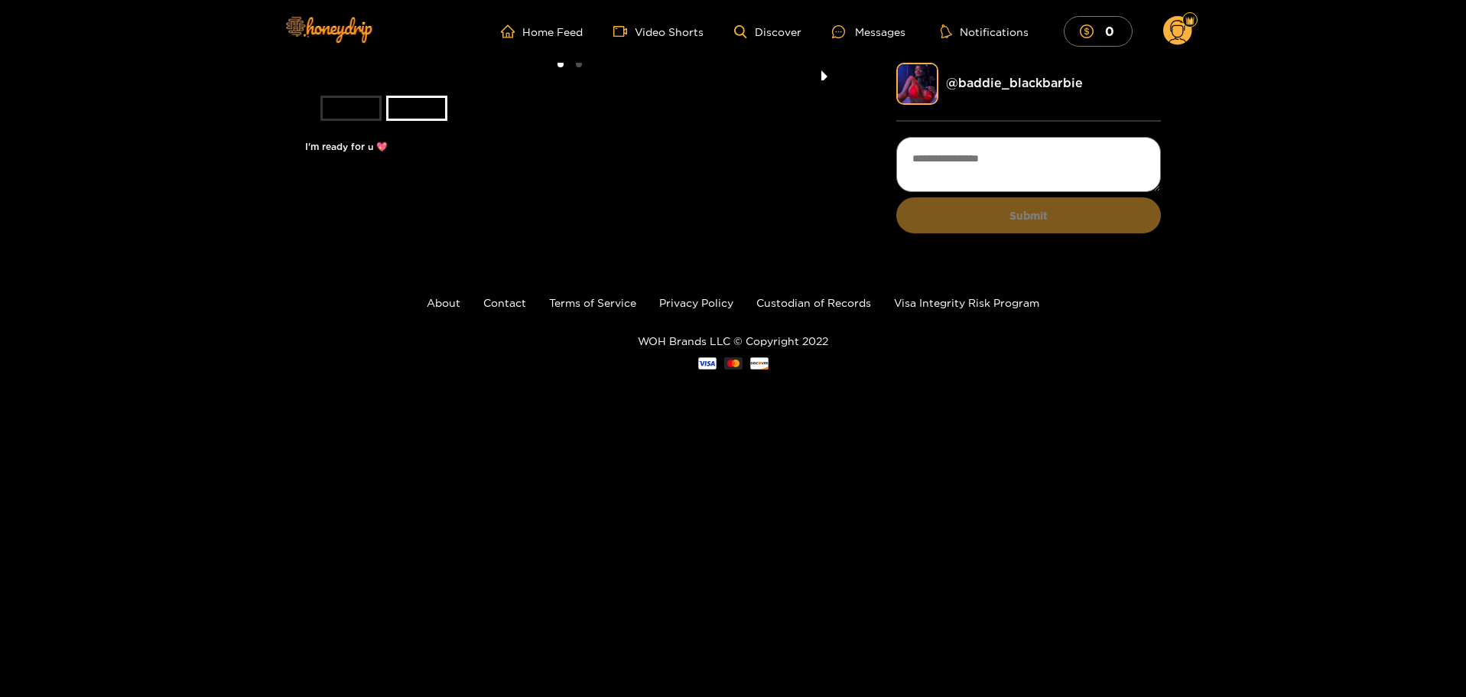
click at [832, 80] on button "next slide / item" at bounding box center [824, 72] width 21 height 18
click at [825, 80] on li at bounding box center [570, 72] width 530 height 18
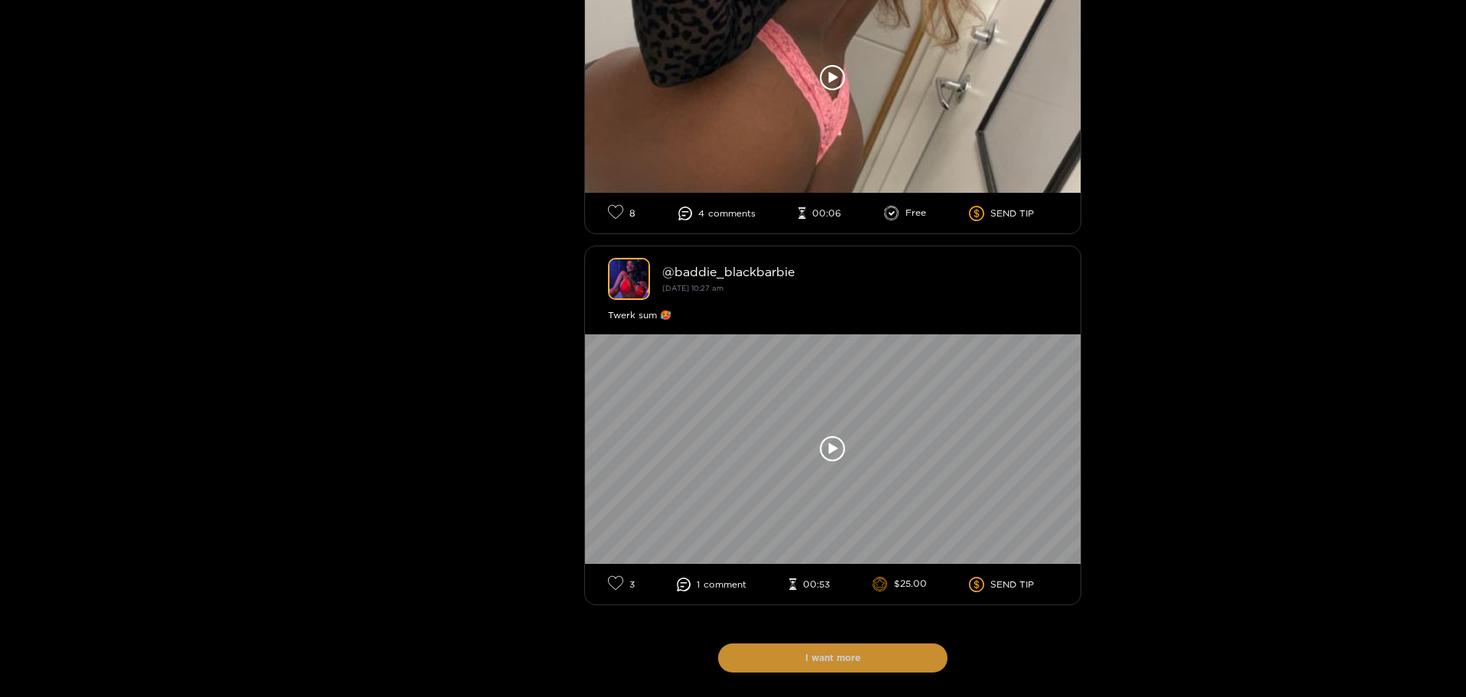
scroll to position [15637, 0]
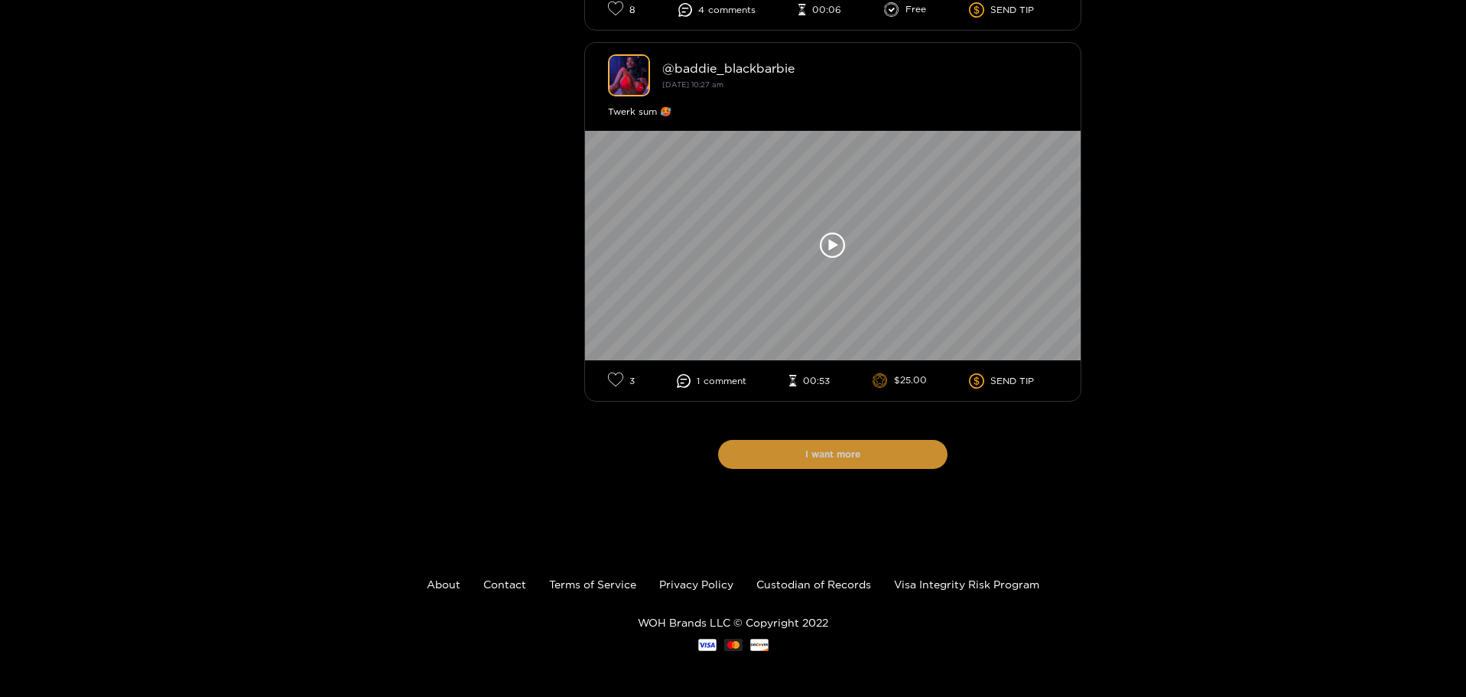
click at [844, 455] on button "I want more" at bounding box center [832, 454] width 229 height 29
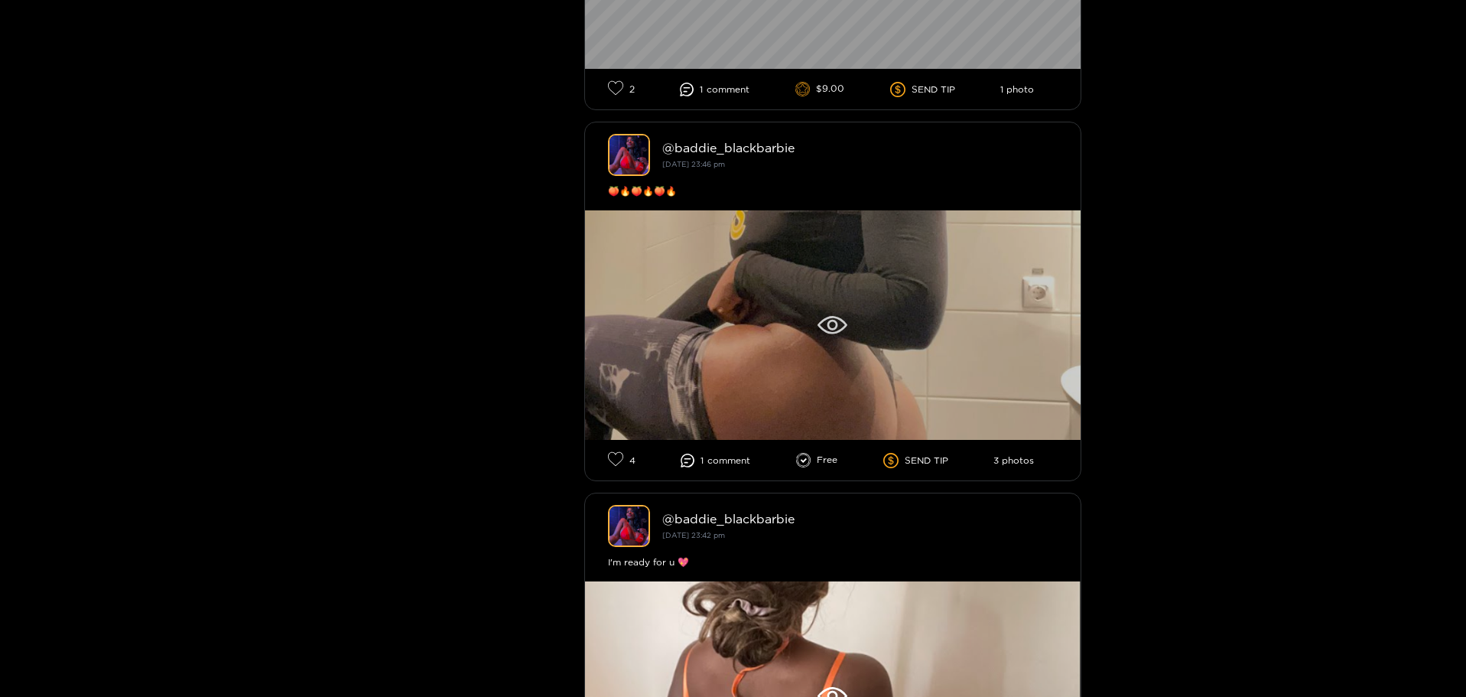
scroll to position [19256, 0]
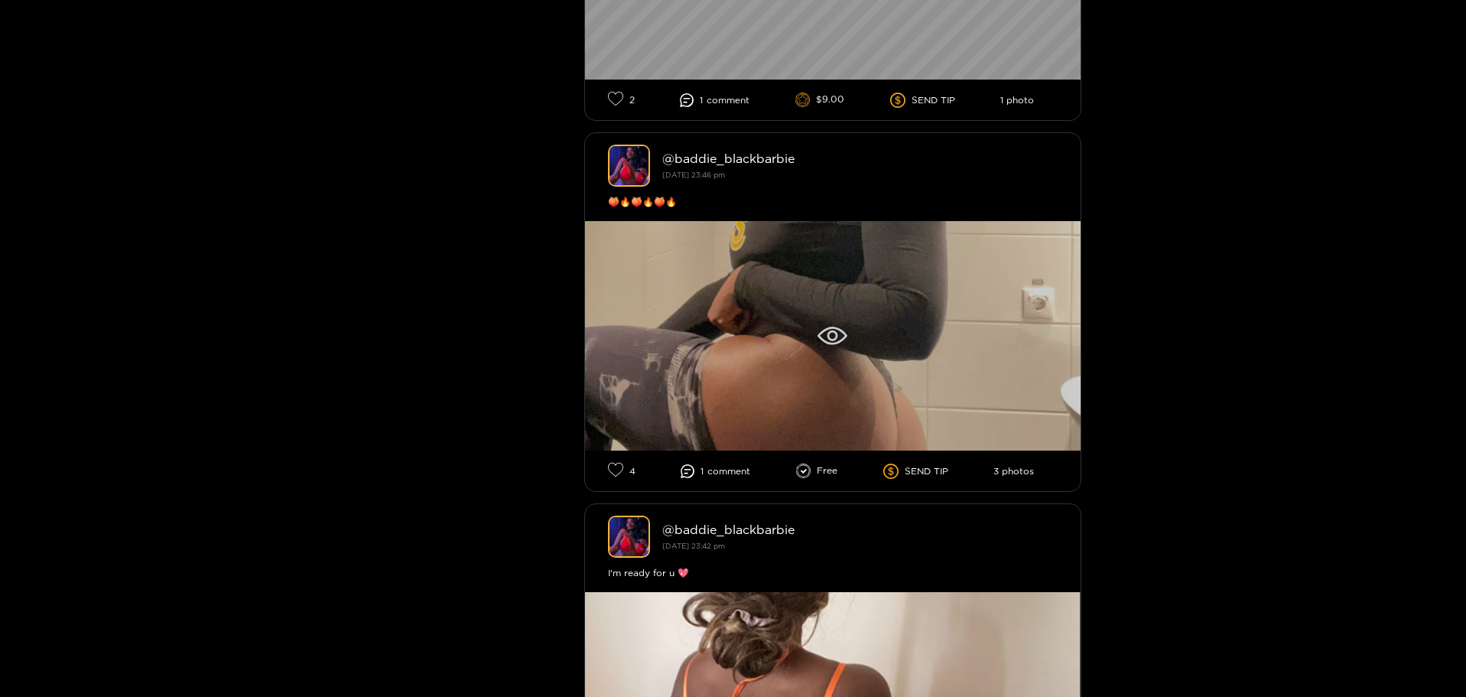
click at [894, 331] on div at bounding box center [832, 335] width 495 height 229
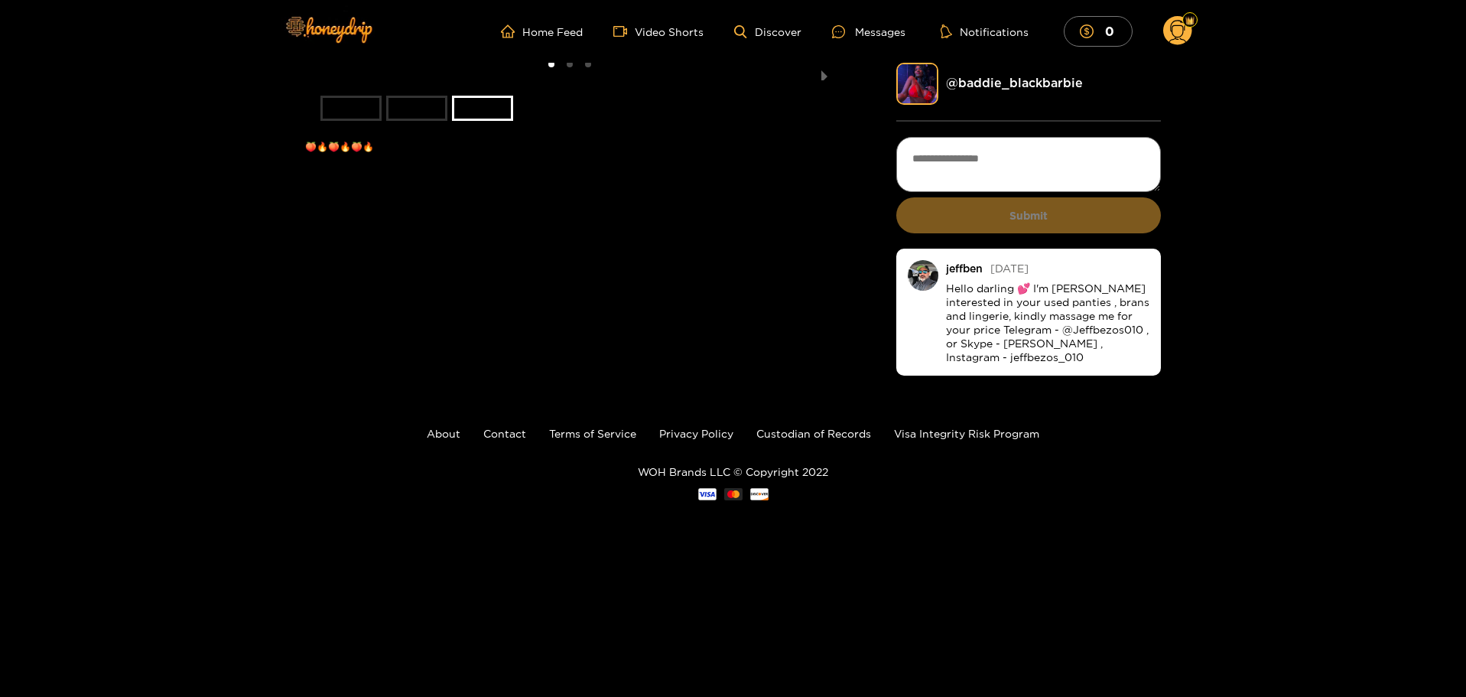
click at [411, 121] on li "slide item 2" at bounding box center [416, 108] width 61 height 25
click at [475, 121] on li "slide item 3" at bounding box center [482, 108] width 61 height 25
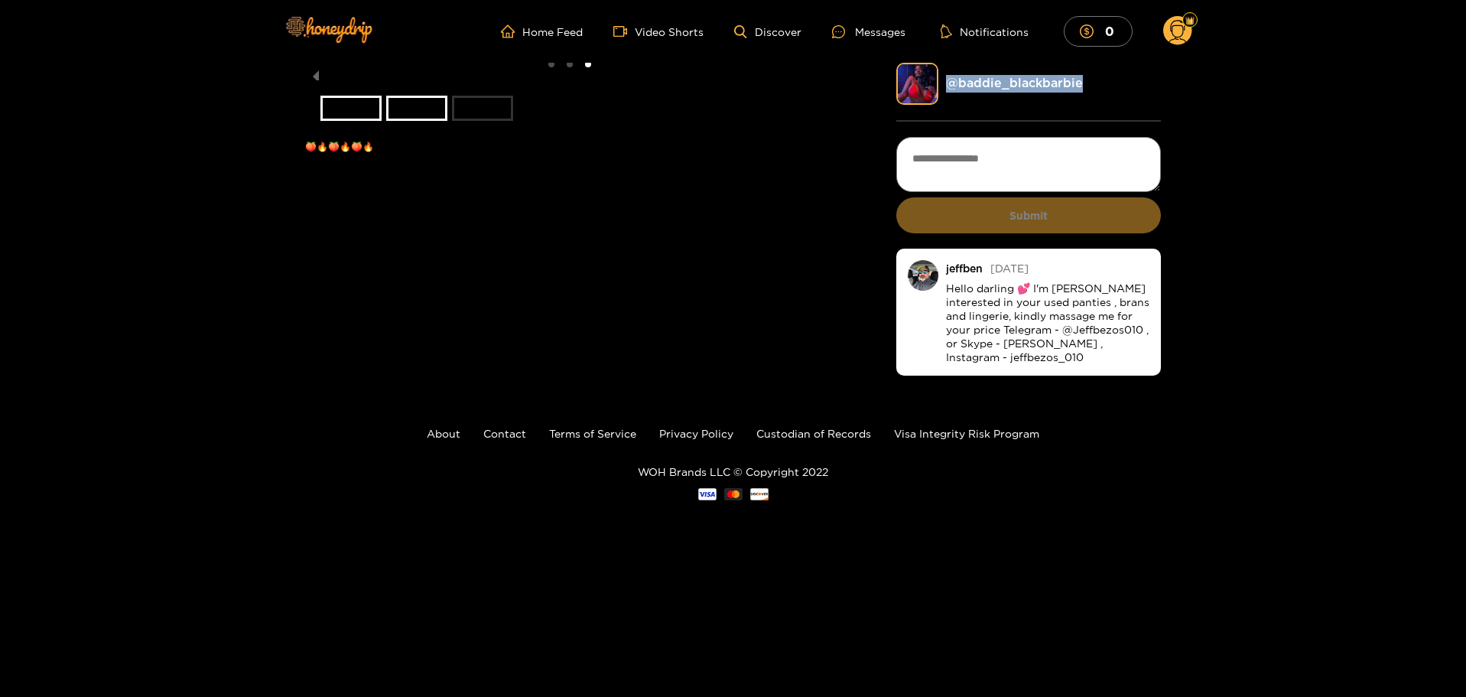
drag, startPoint x: 1096, startPoint y: 80, endPoint x: 944, endPoint y: 81, distance: 152.2
click at [944, 81] on div "@ baddie_blackbarbie" at bounding box center [1028, 84] width 265 height 42
copy link "@ baddie_blackbarbie"
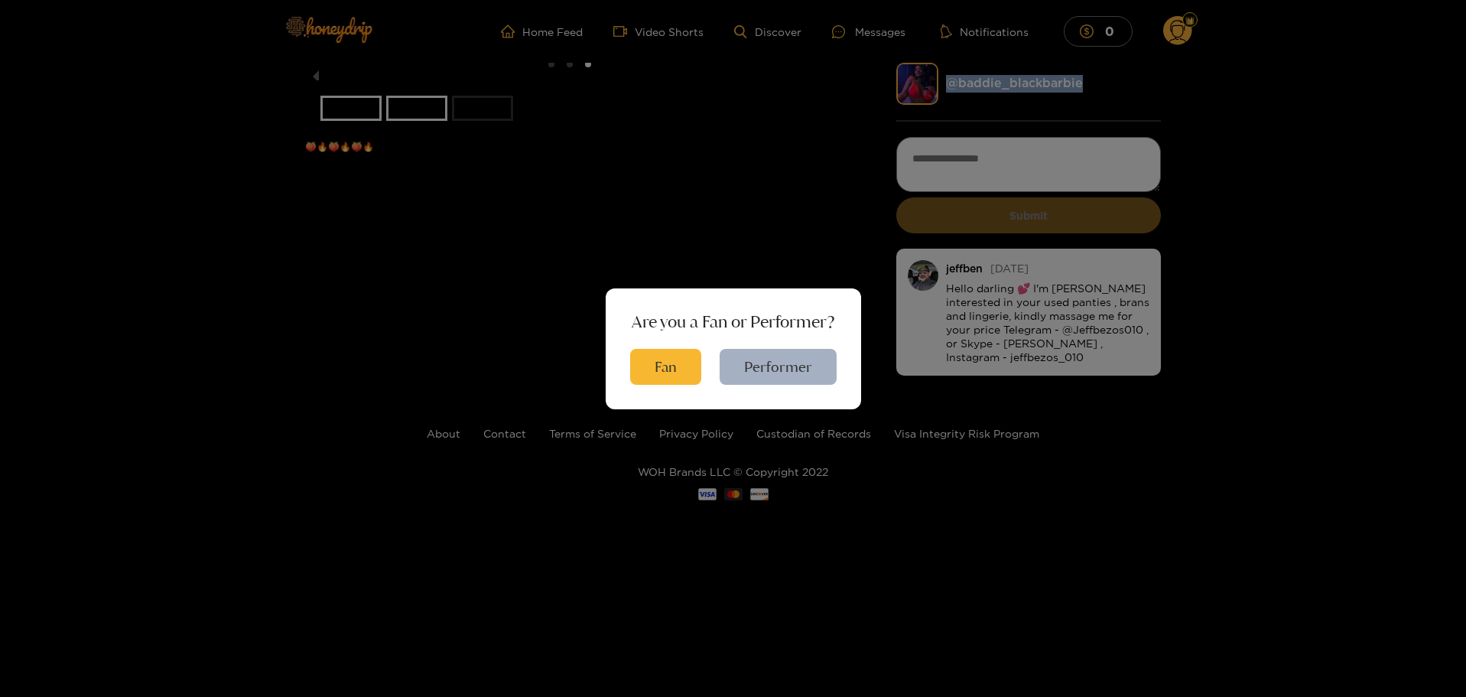
click at [759, 364] on button "Performer" at bounding box center [778, 367] width 117 height 36
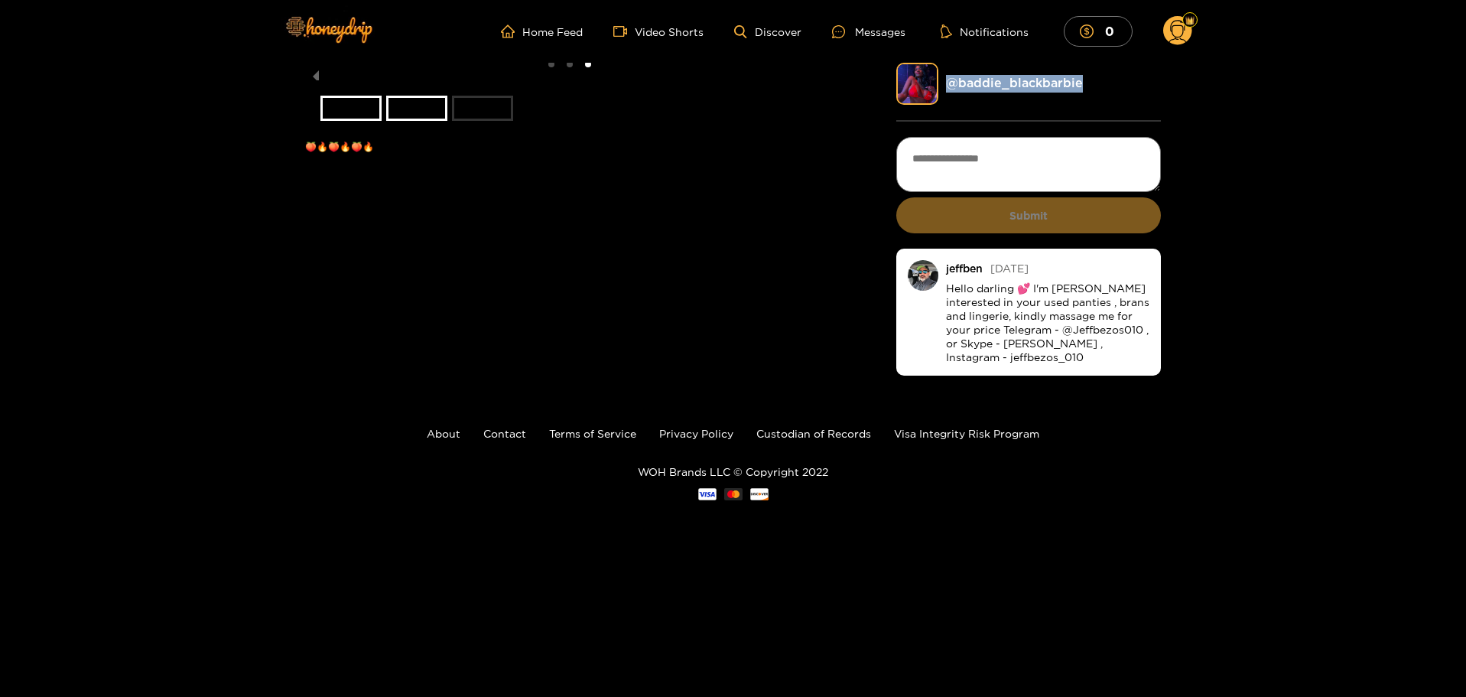
click at [1199, 80] on div "3 of 3 🍑🔥🍑🔥🍑🔥 @ baddie_blackbarbie Submit [PERSON_NAME] [DATE] Hello darling 💕 …" at bounding box center [733, 221] width 1466 height 317
drag, startPoint x: 1096, startPoint y: 81, endPoint x: 961, endPoint y: 72, distance: 135.7
click at [961, 72] on div "@ baddie_blackbarbie" at bounding box center [1028, 84] width 265 height 42
copy link "baddie_blackbarbie"
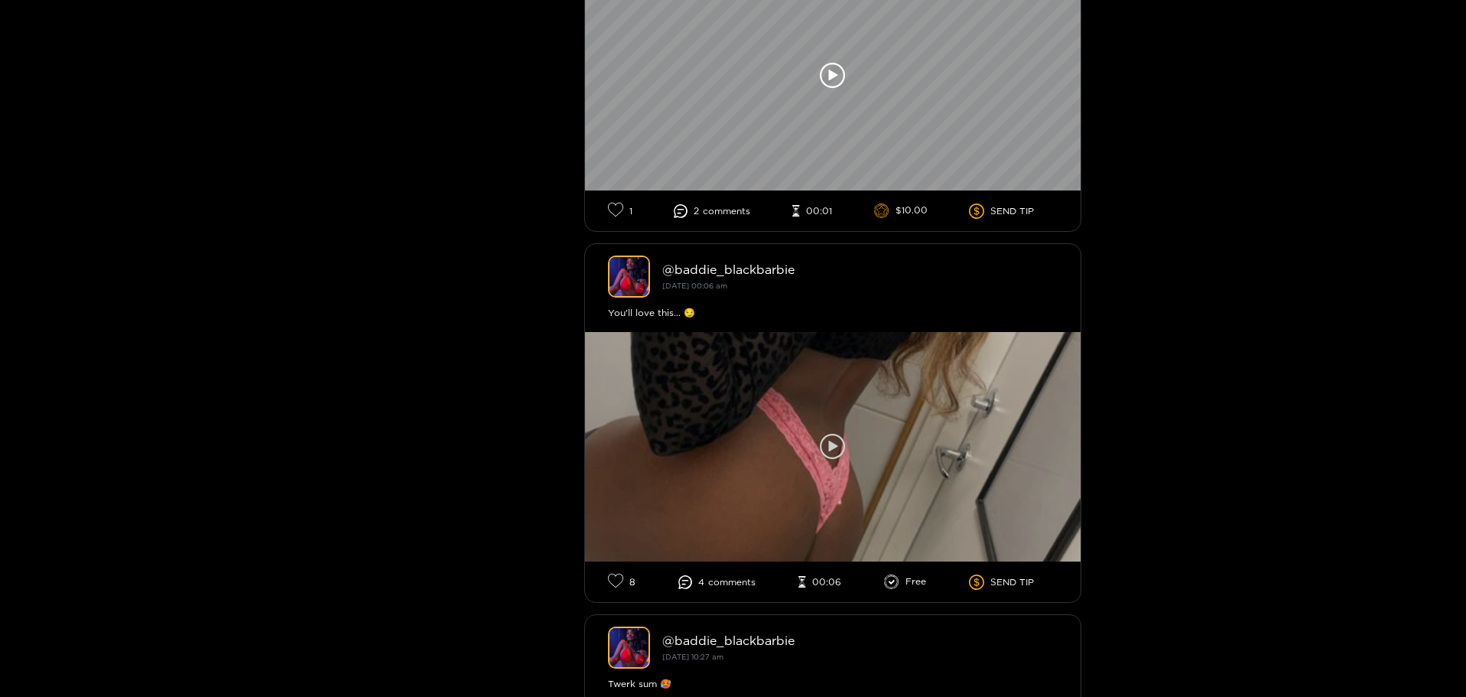
click at [921, 428] on div at bounding box center [832, 446] width 495 height 229
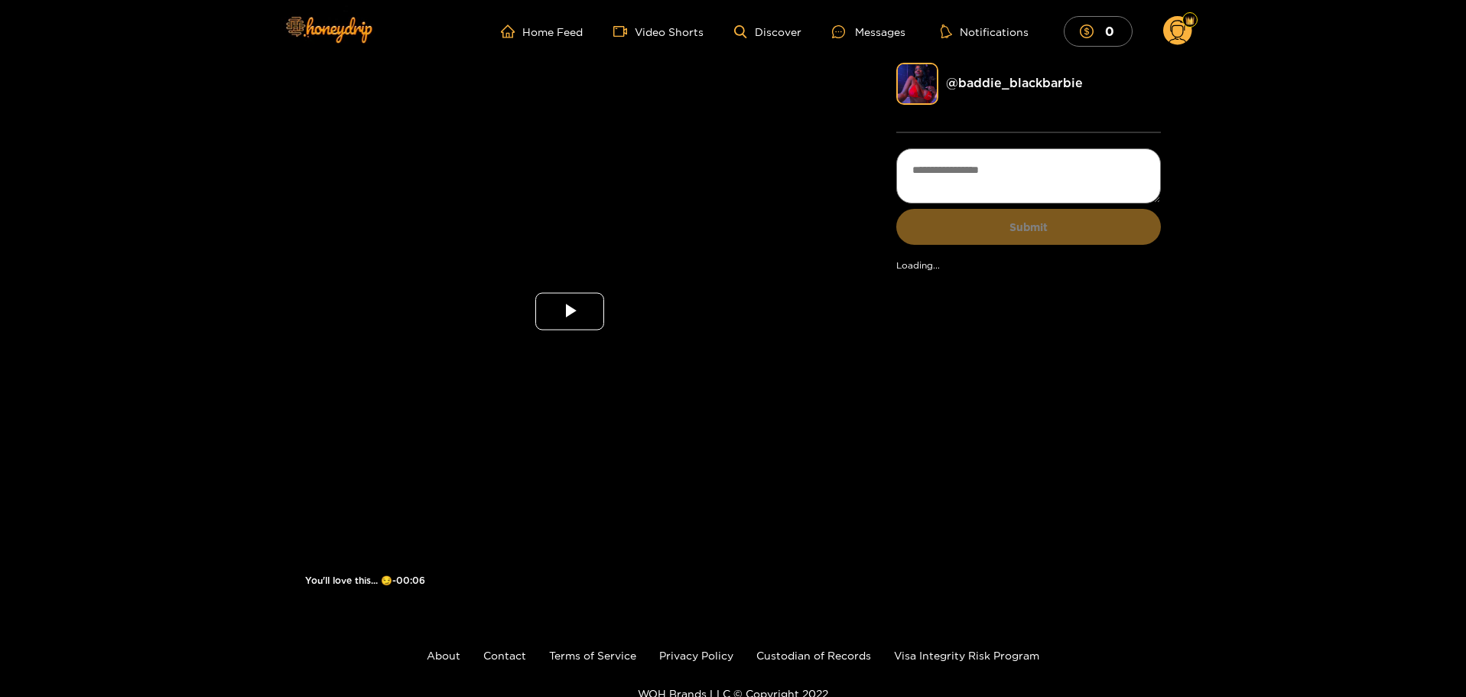
click at [570, 311] on span "Video Player" at bounding box center [570, 311] width 0 height 0
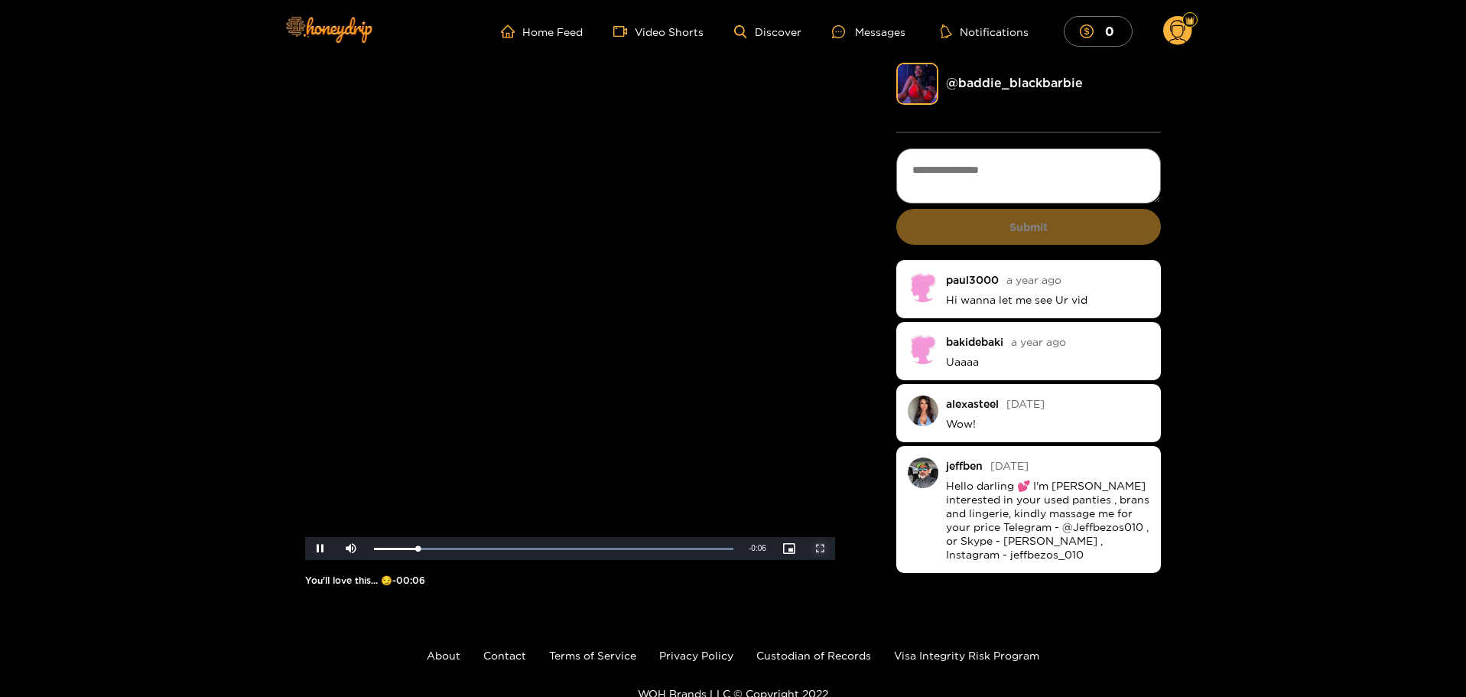
click at [820, 548] on span "Video Player" at bounding box center [820, 548] width 0 height 0
